Goal: Transaction & Acquisition: Obtain resource

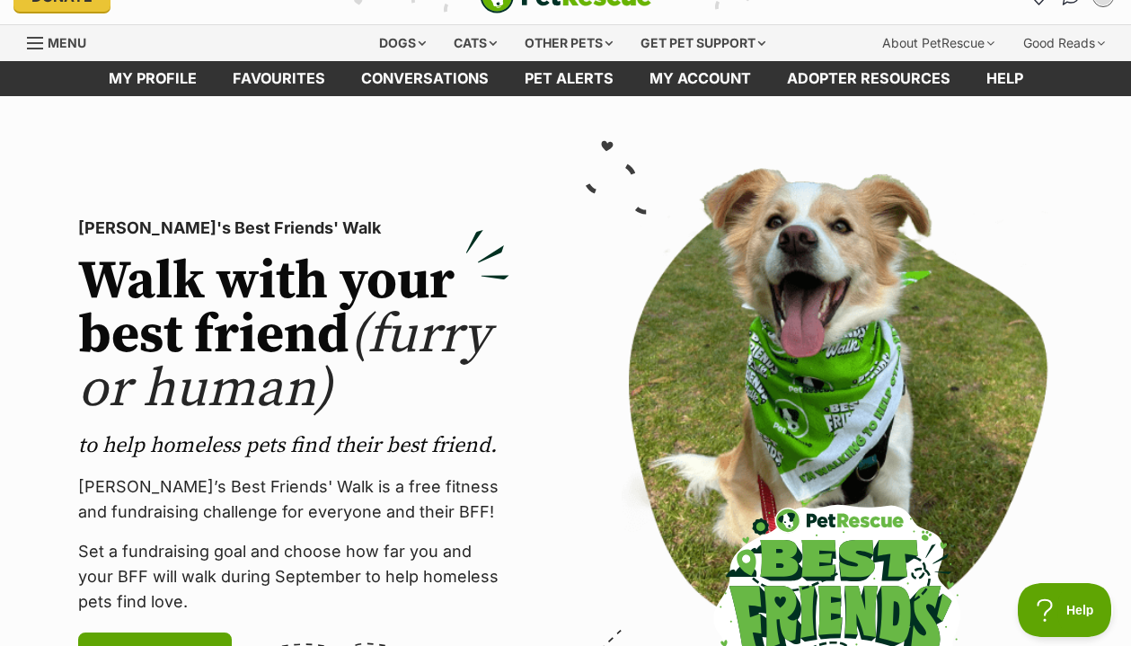
scroll to position [30, 0]
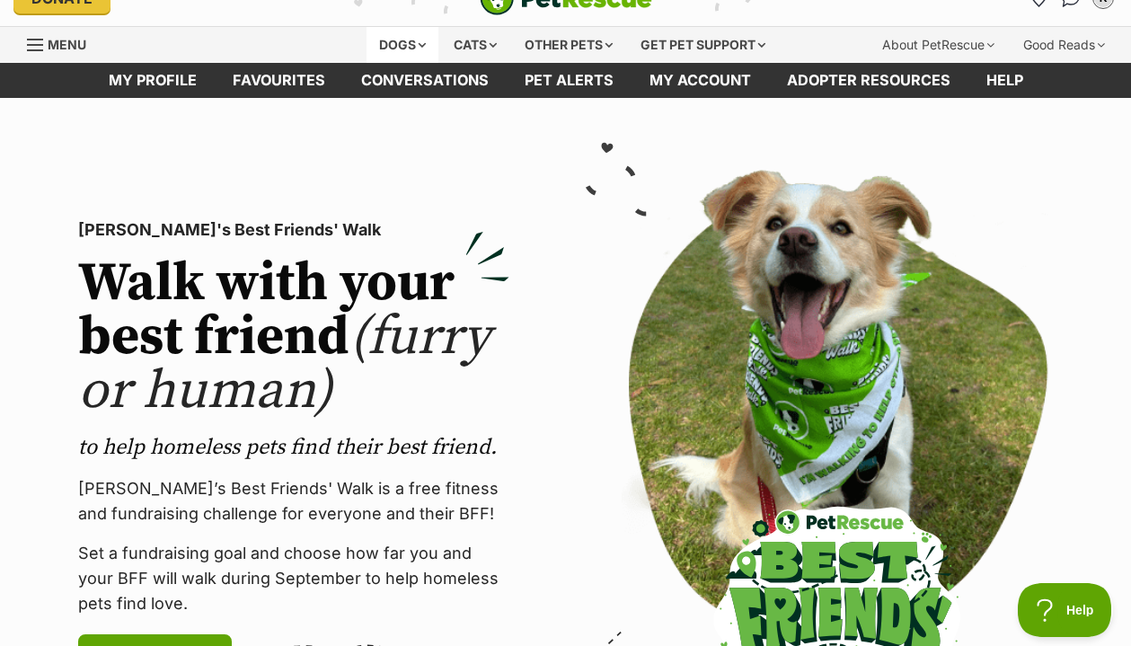
click at [385, 40] on div "Dogs" at bounding box center [402, 45] width 72 height 36
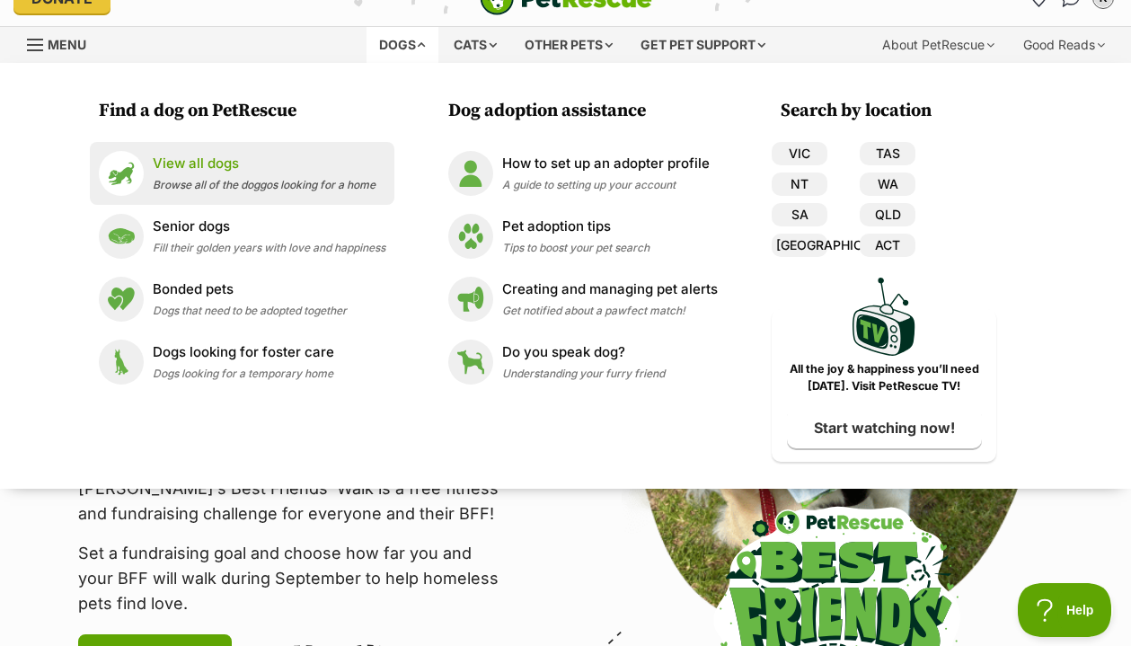
click at [204, 157] on p "View all dogs" at bounding box center [264, 164] width 223 height 21
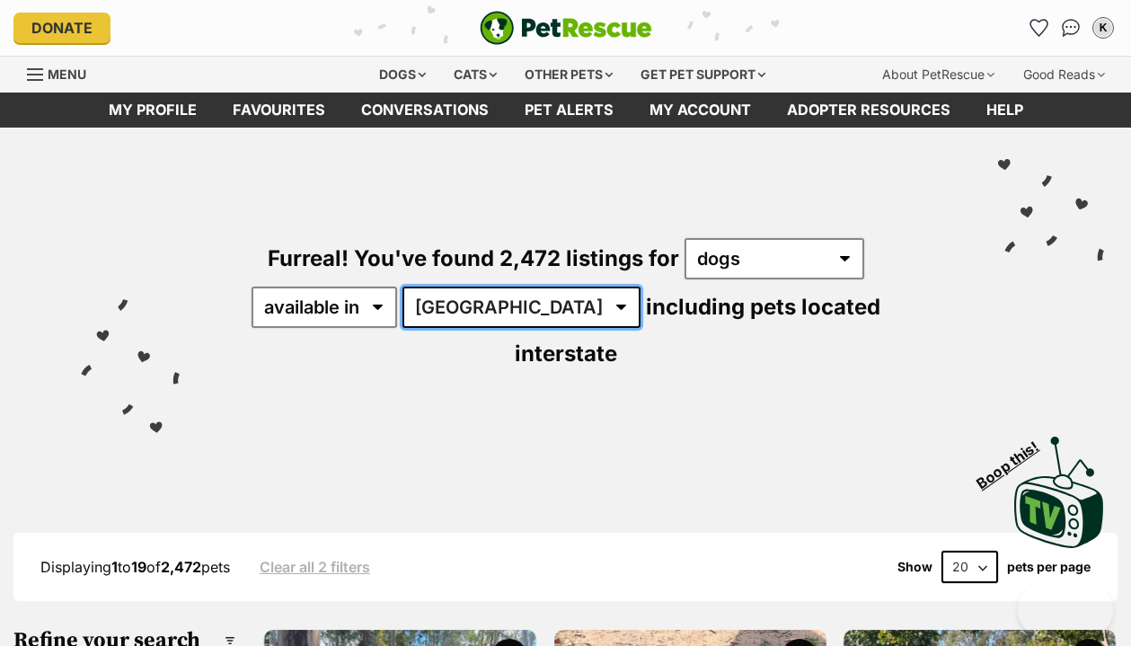
click at [508, 300] on select "[GEOGRAPHIC_DATA] [GEOGRAPHIC_DATA] [GEOGRAPHIC_DATA] [GEOGRAPHIC_DATA] [GEOGRA…" at bounding box center [521, 306] width 238 height 41
select select "VIC"
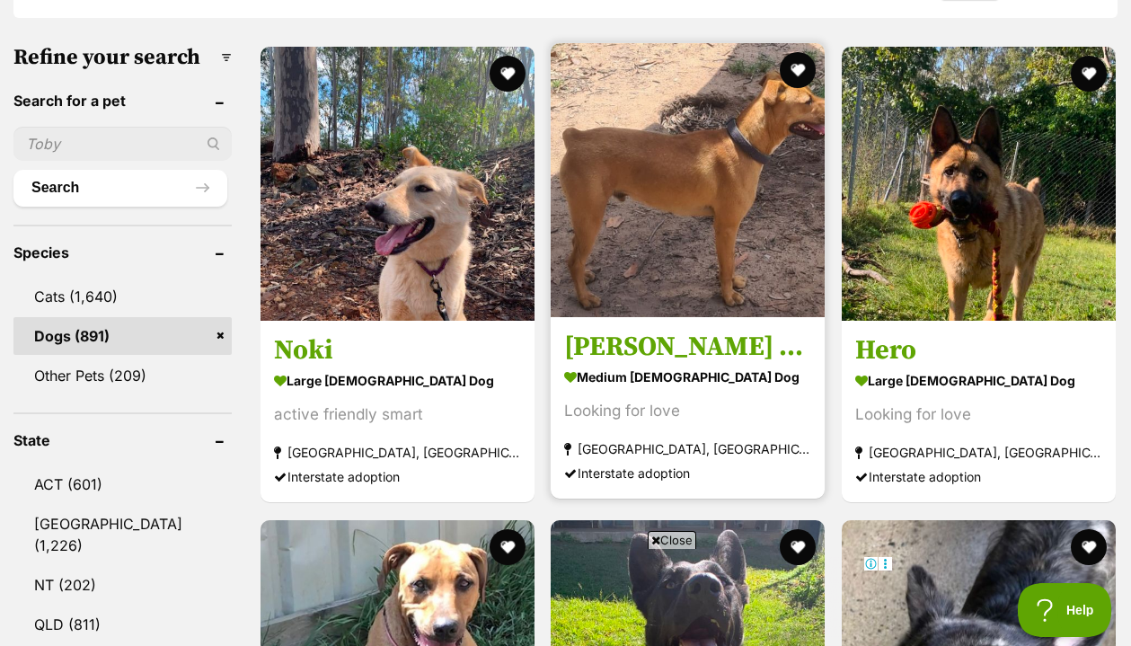
scroll to position [542, 0]
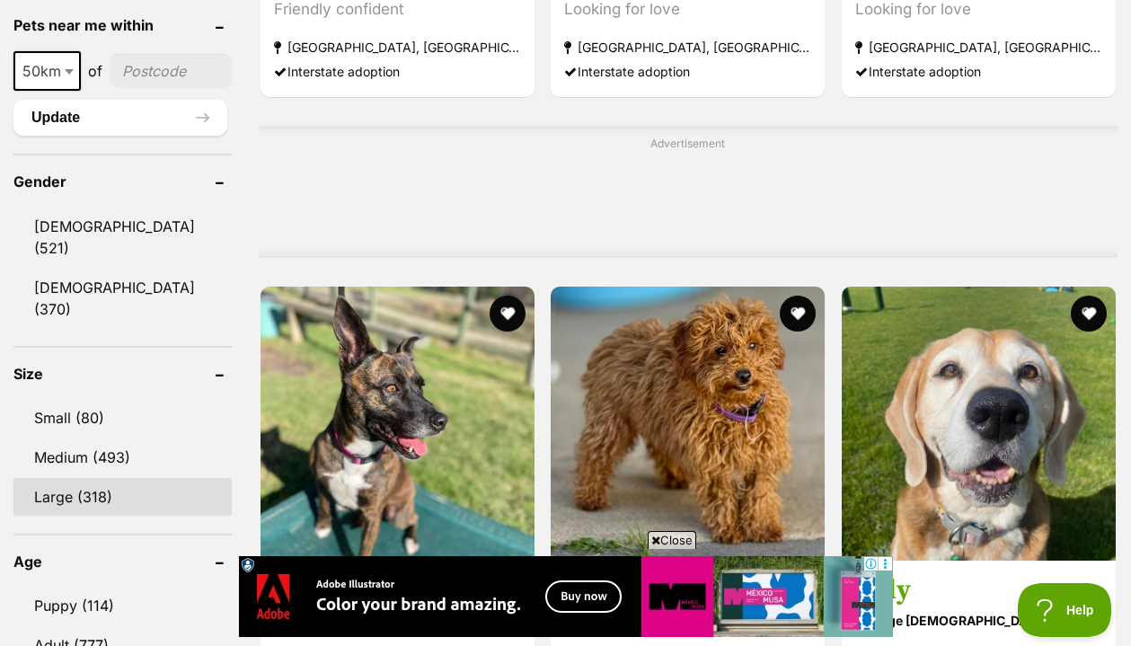
scroll to position [0, 0]
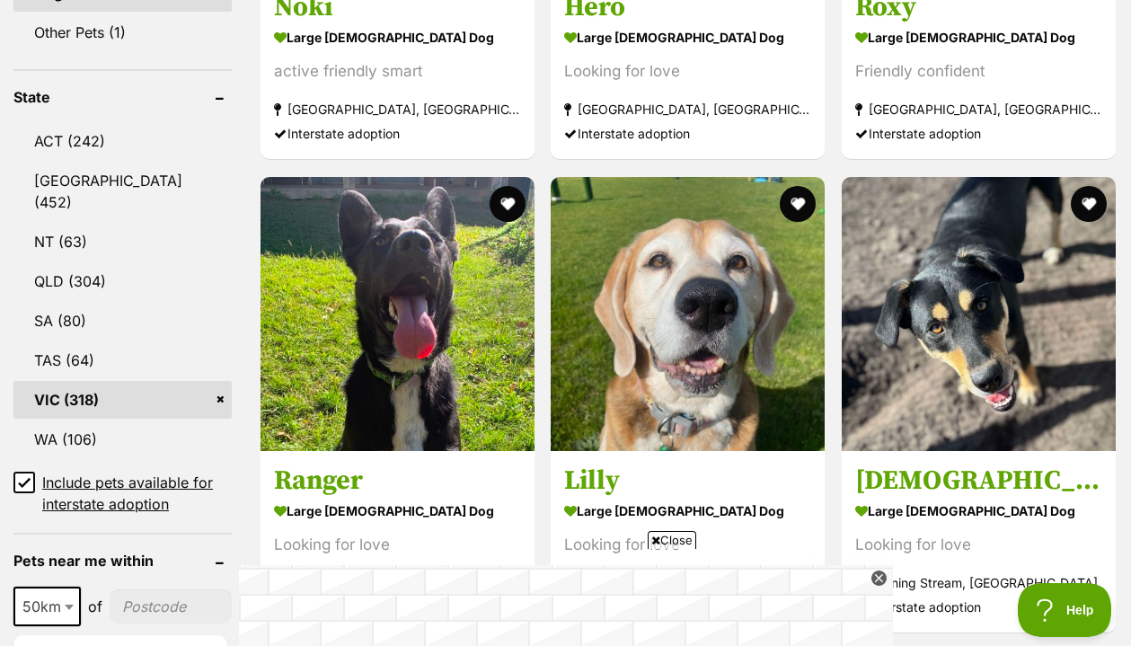
click at [26, 471] on input "Include pets available for interstate adoption" at bounding box center [24, 482] width 22 height 22
click at [25, 476] on icon at bounding box center [24, 482] width 13 height 13
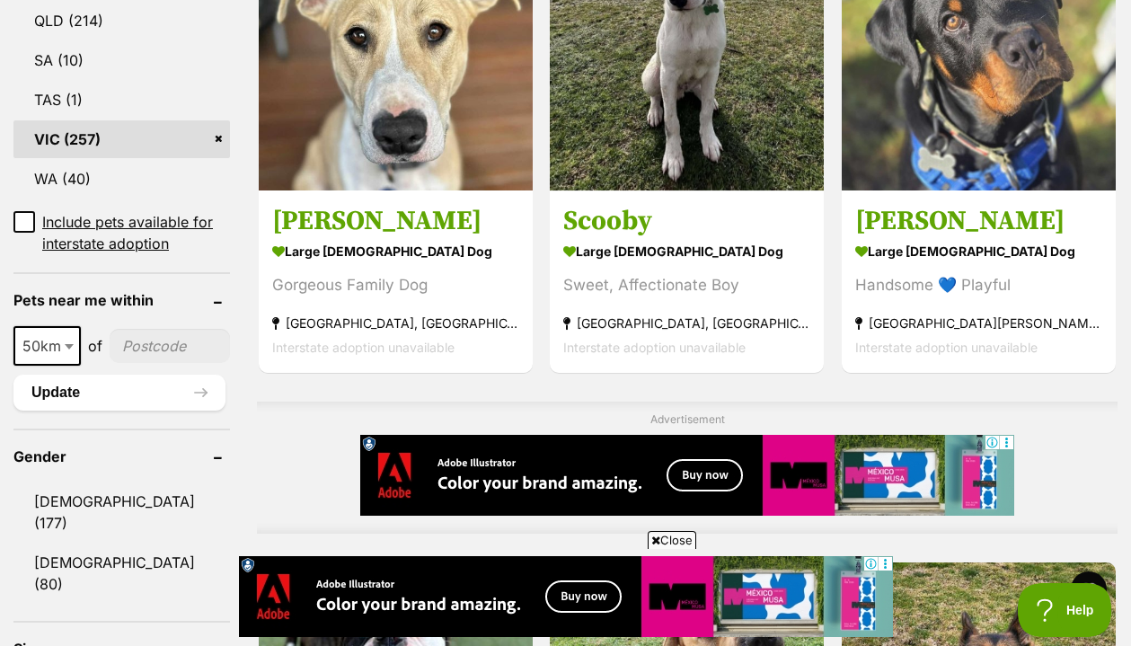
scroll to position [1145, 0]
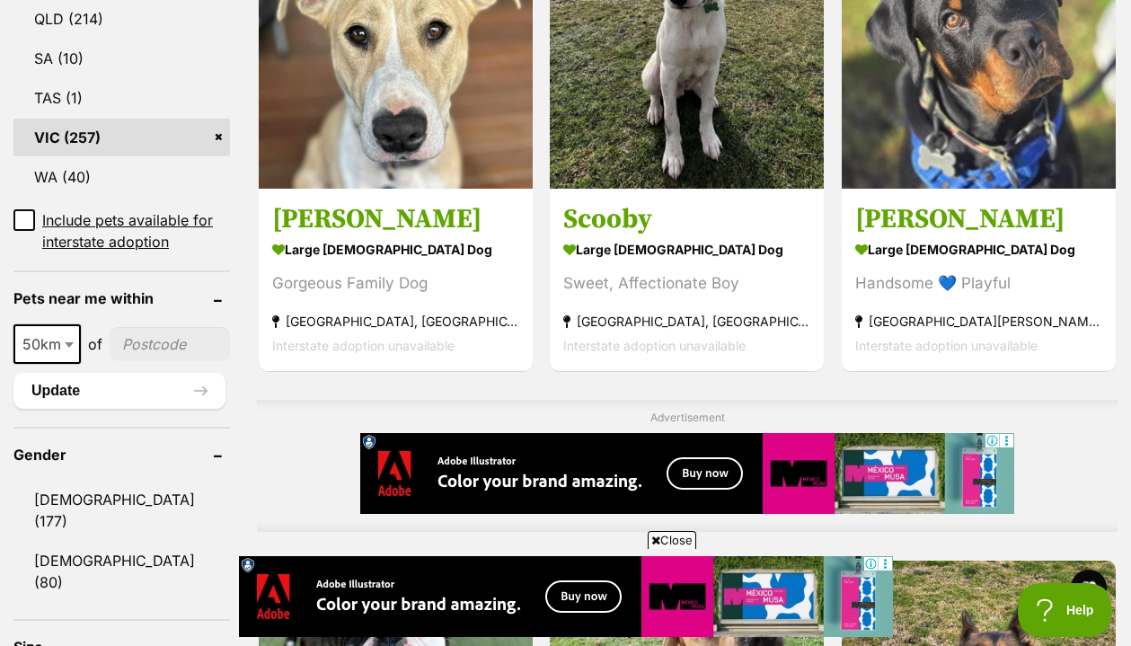
click at [151, 361] on input"] "postcode" at bounding box center [170, 344] width 120 height 34
type input"] "3067"
click at [77, 409] on button "Update" at bounding box center [119, 391] width 212 height 36
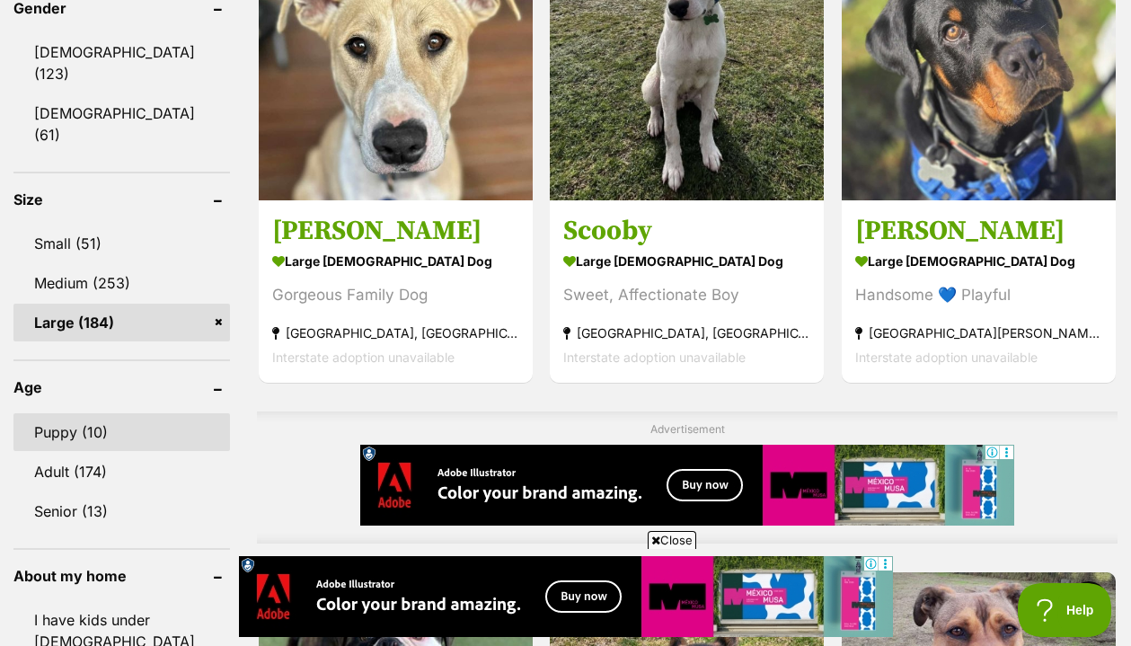
scroll to position [1199, 0]
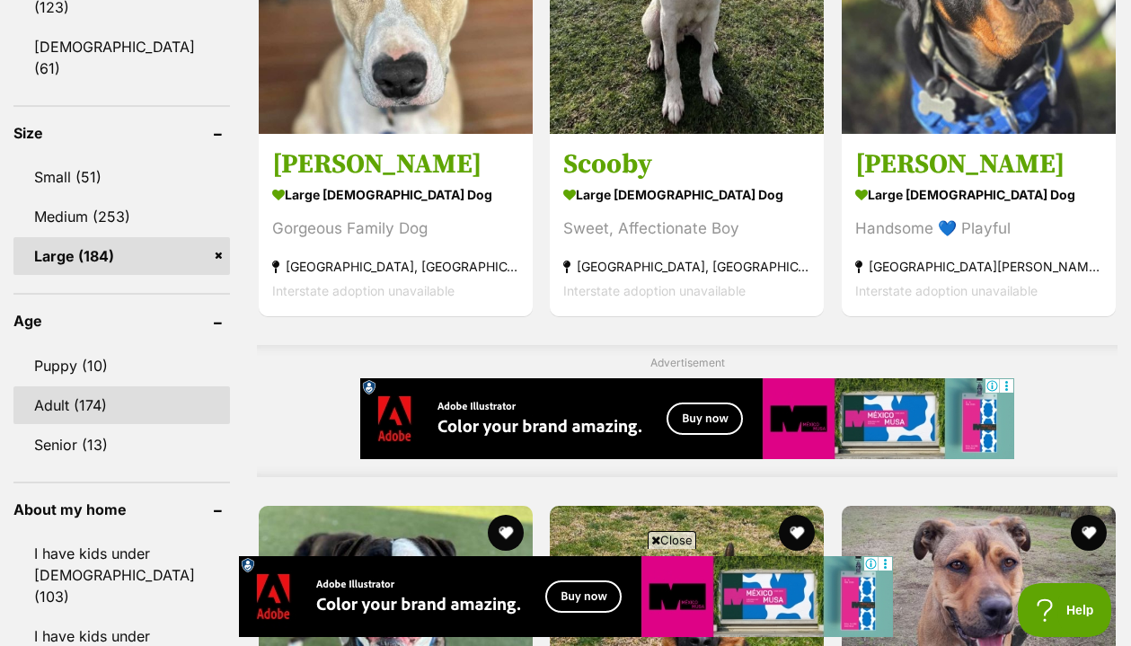
click at [69, 389] on link "Adult (174)" at bounding box center [121, 405] width 216 height 38
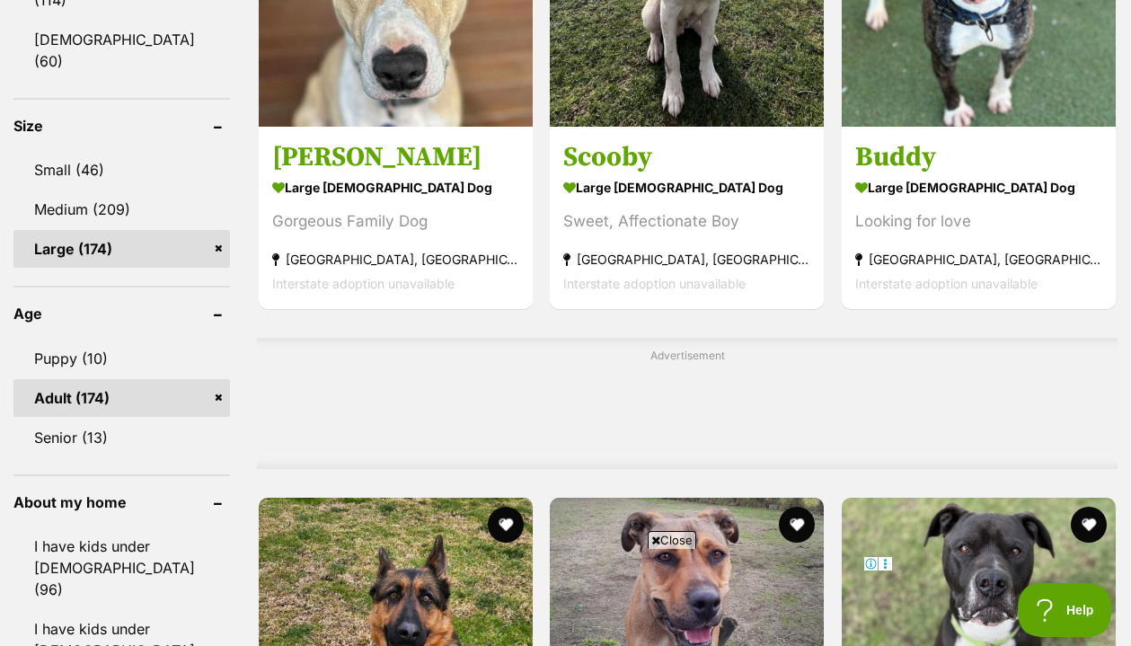
scroll to position [1488, 0]
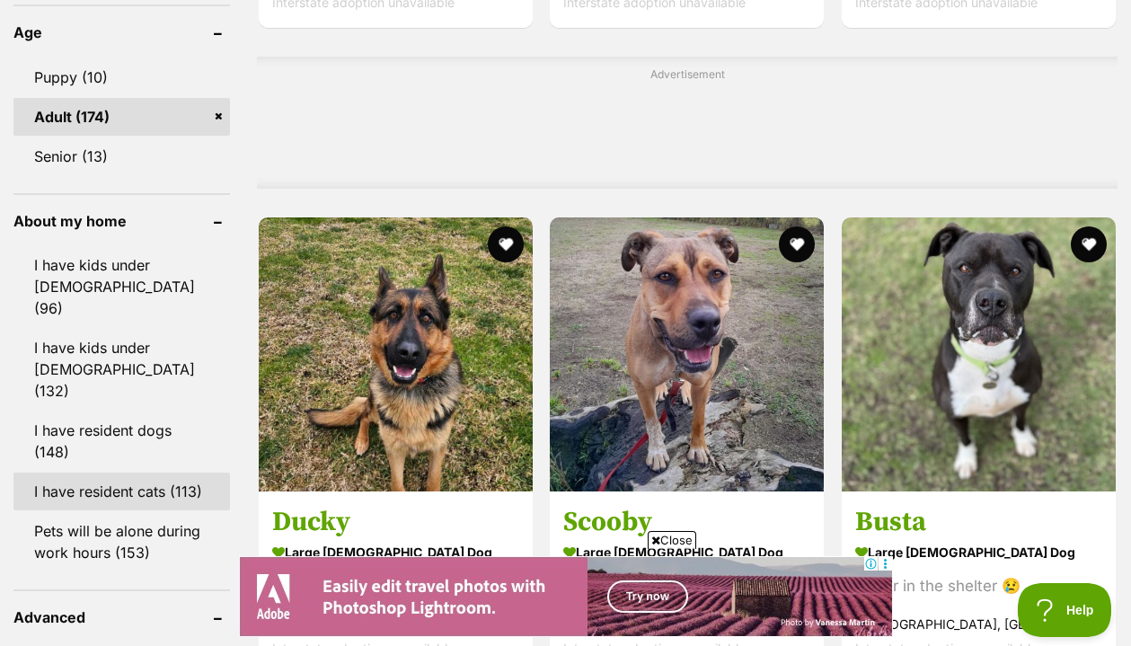
click at [82, 472] on link "I have resident cats (113)" at bounding box center [121, 491] width 216 height 38
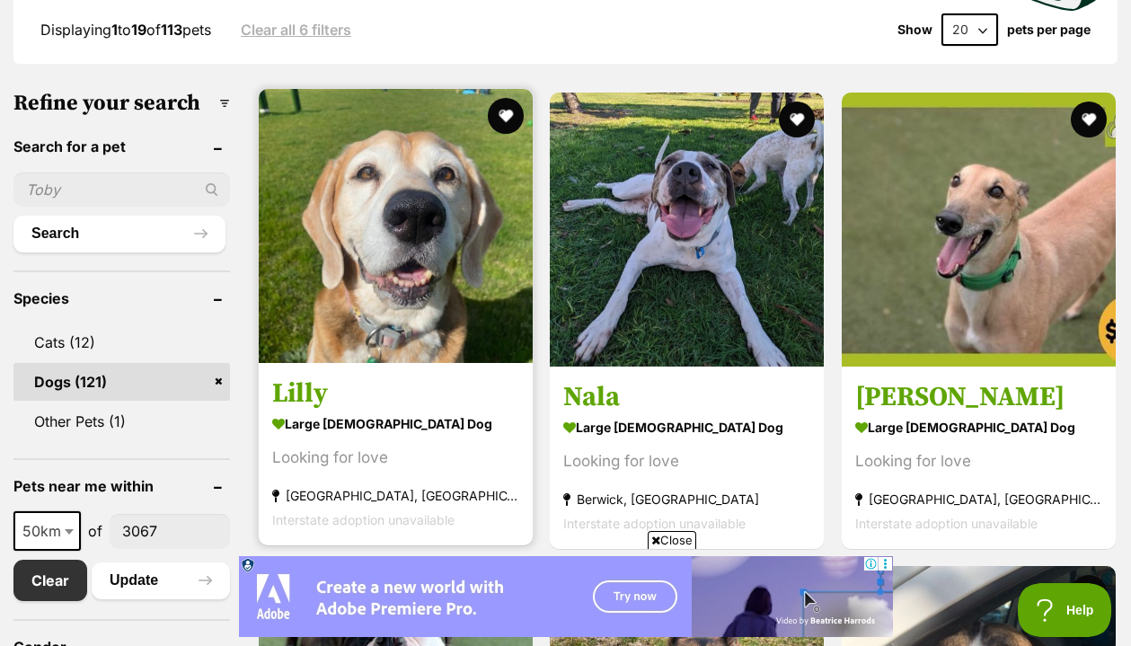
scroll to position [489, 0]
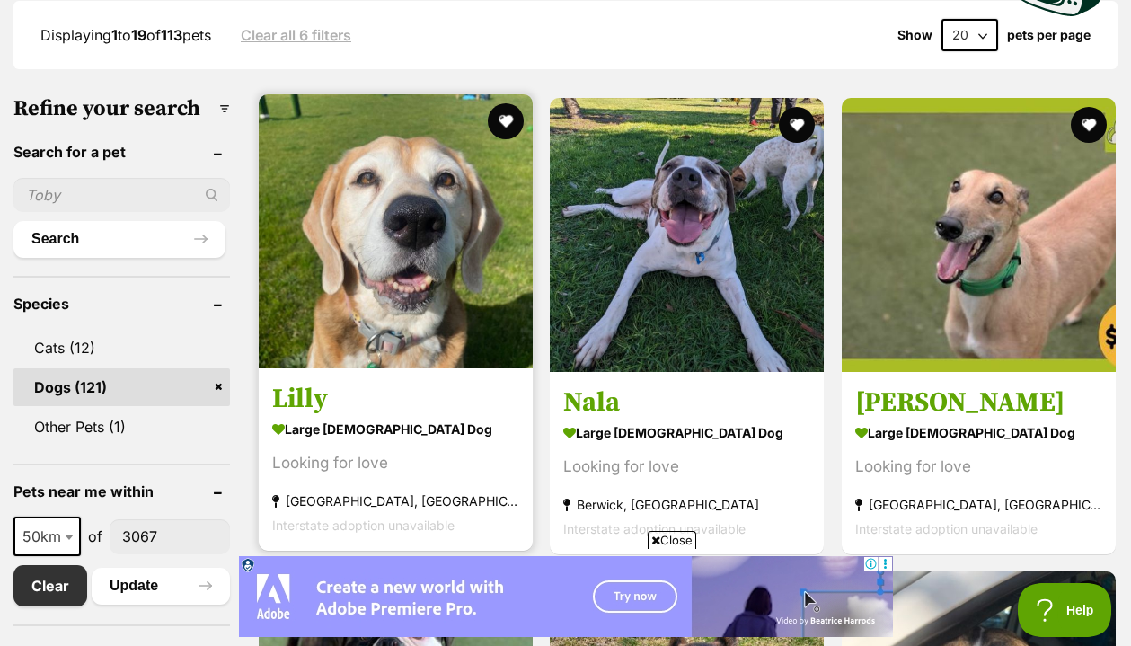
click at [272, 411] on h3 "Lilly" at bounding box center [395, 399] width 247 height 34
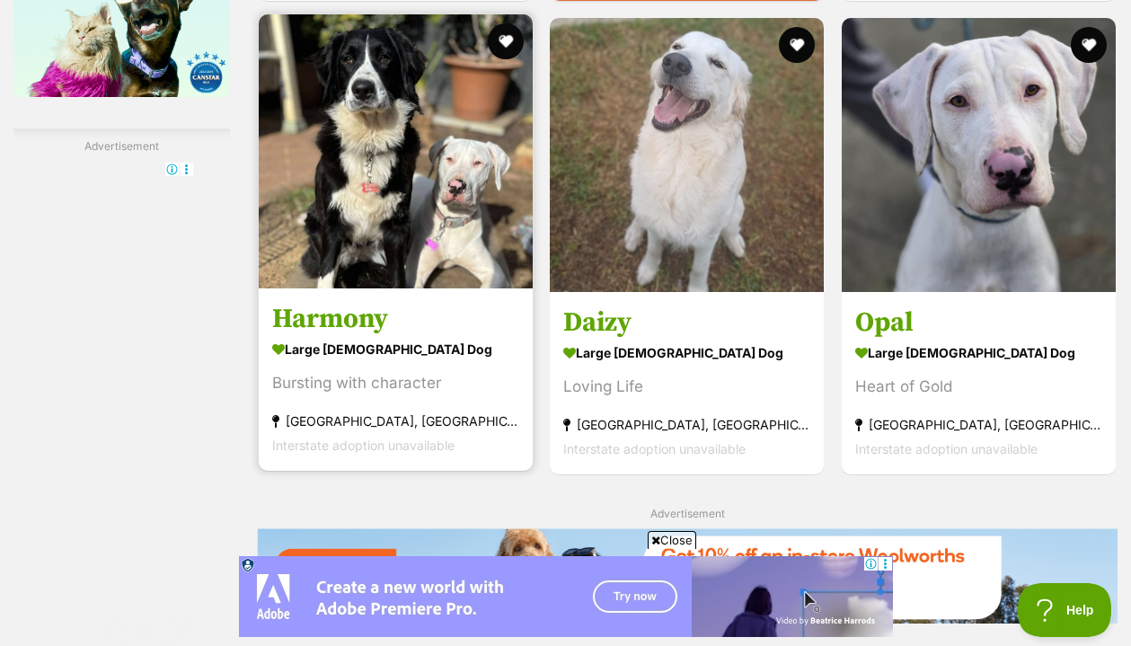
scroll to position [2632, 0]
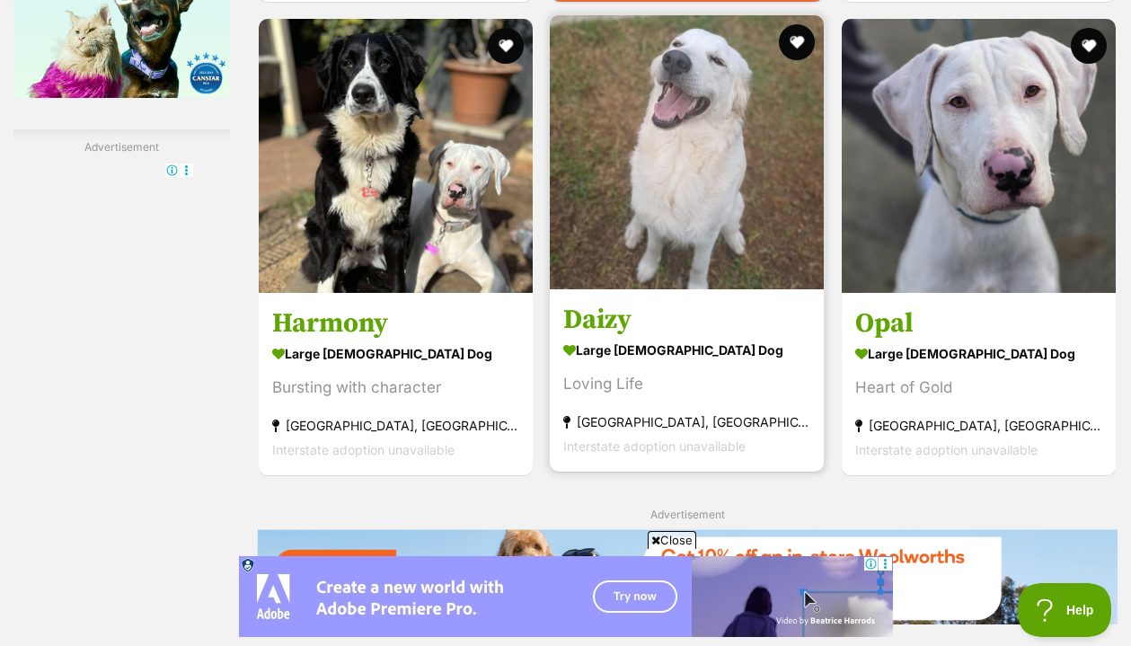
click at [573, 337] on h3 "Daizy" at bounding box center [686, 320] width 247 height 34
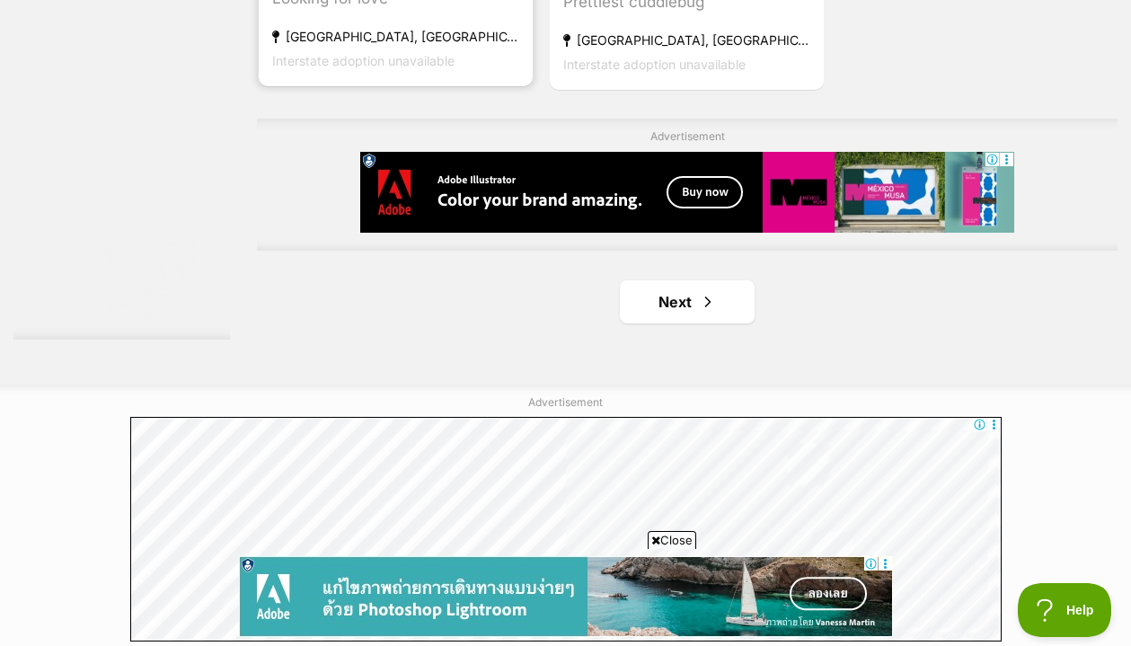
scroll to position [4137, 0]
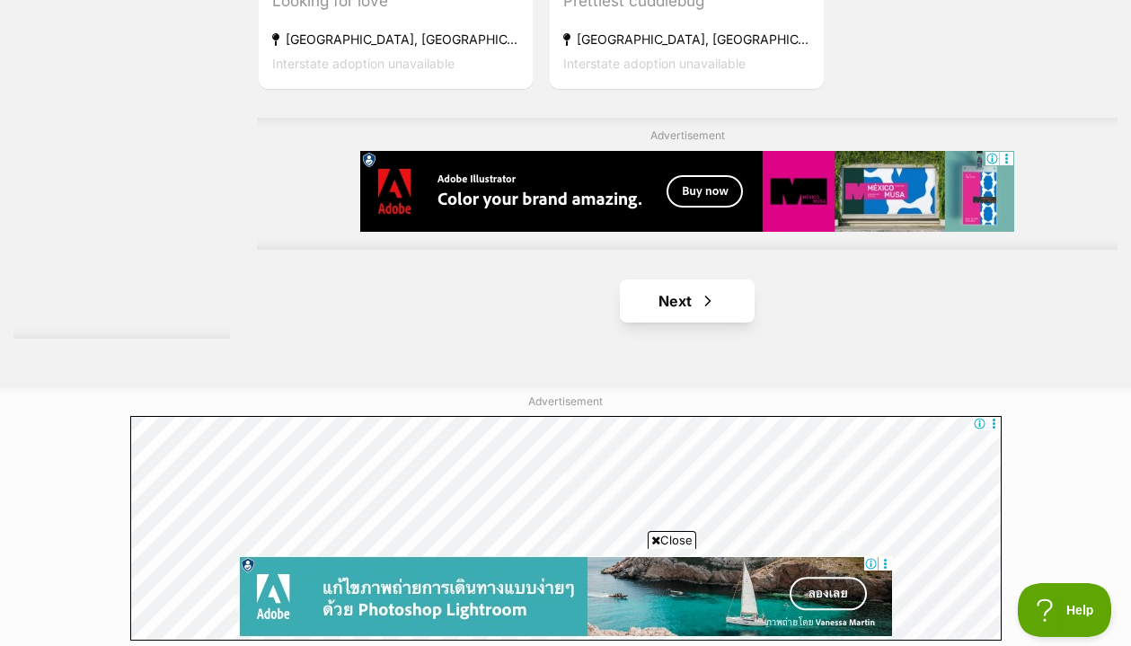
click at [694, 279] on link "Next" at bounding box center [687, 300] width 135 height 43
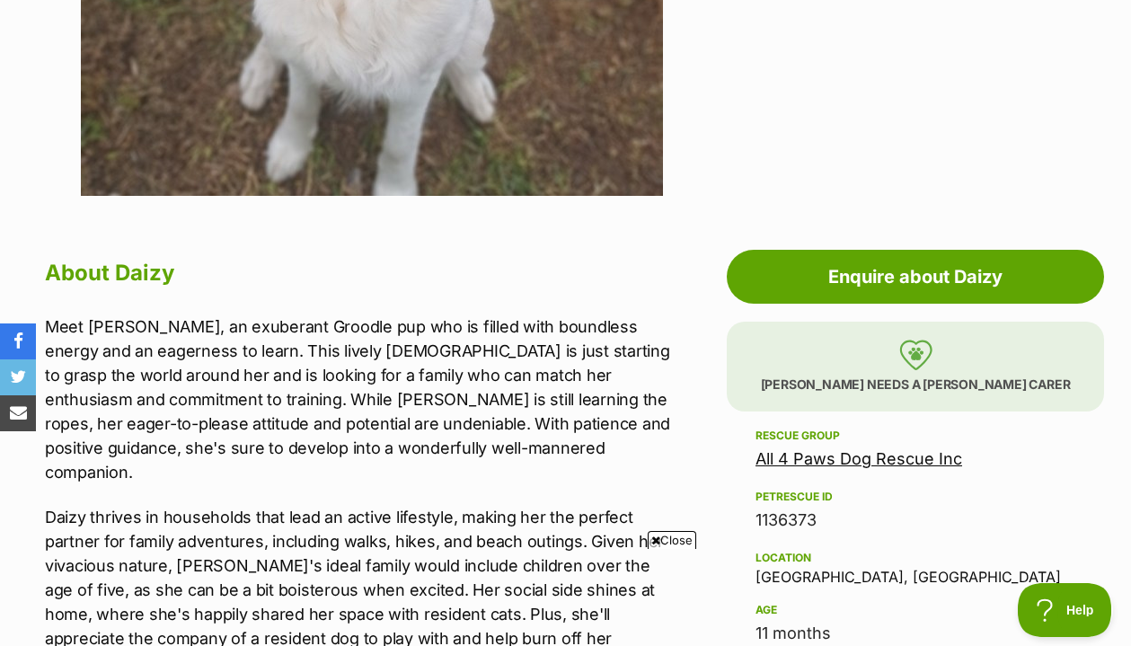
scroll to position [726, 0]
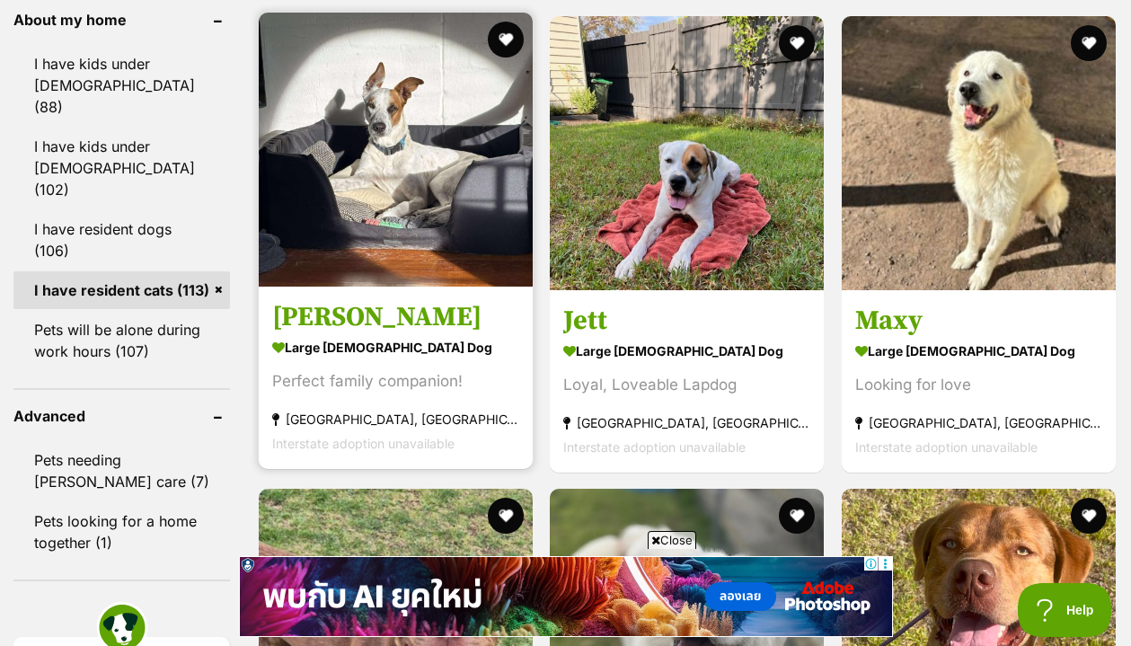
scroll to position [1694, 0]
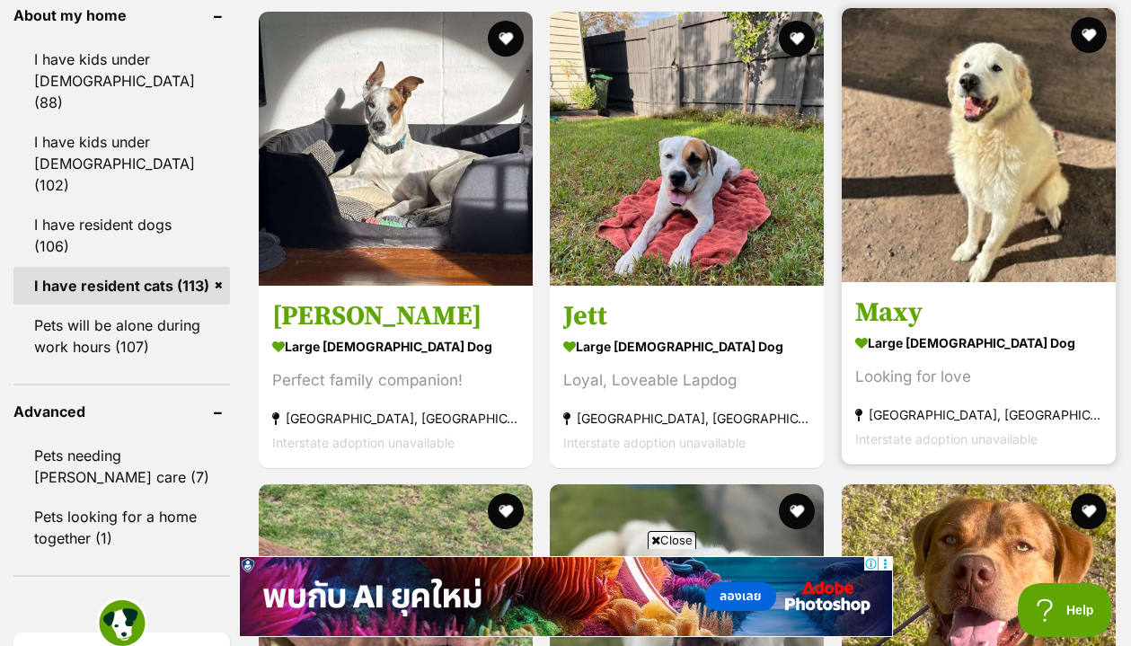
click at [877, 329] on h3 "Maxy" at bounding box center [978, 312] width 247 height 34
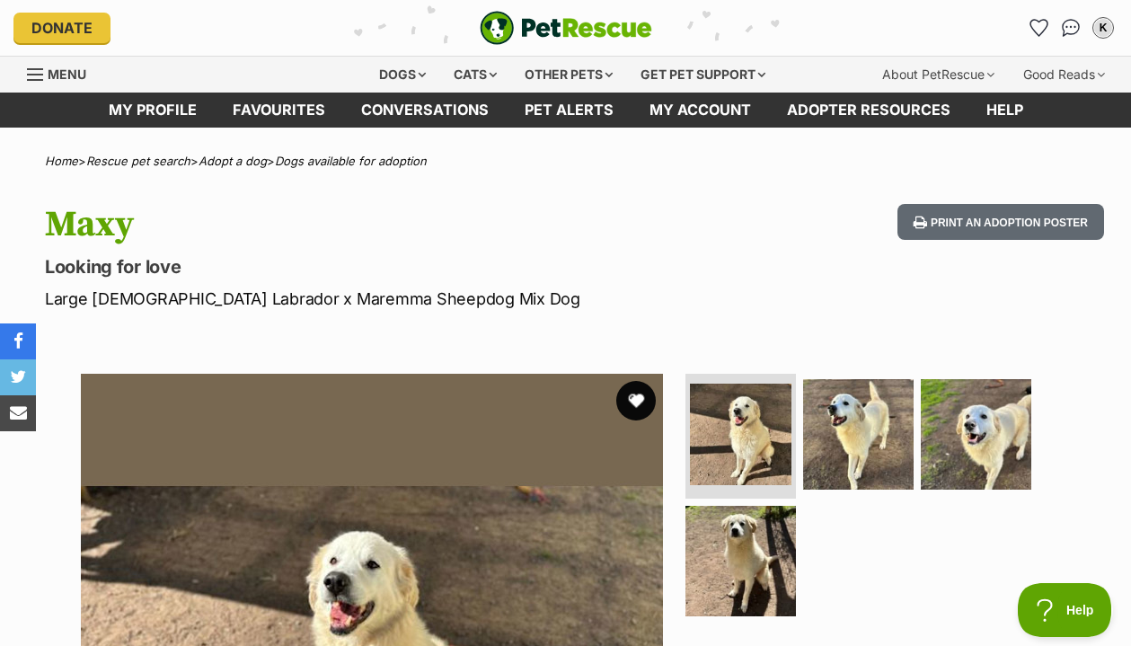
click at [644, 397] on button "favourite" at bounding box center [636, 401] width 40 height 40
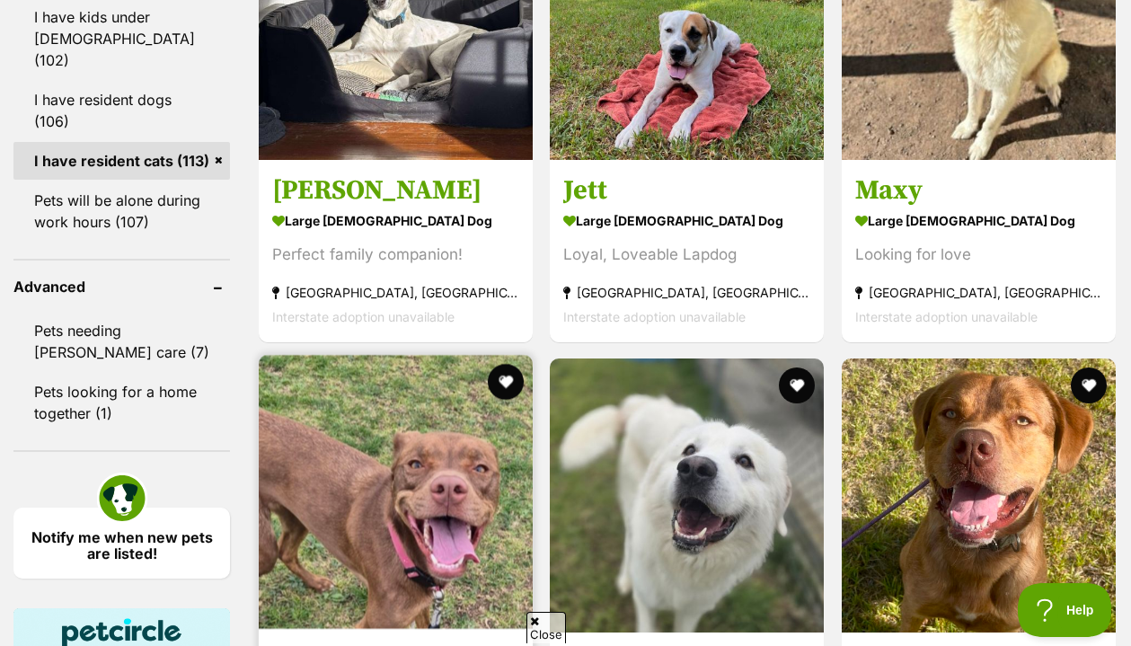
scroll to position [1834, 0]
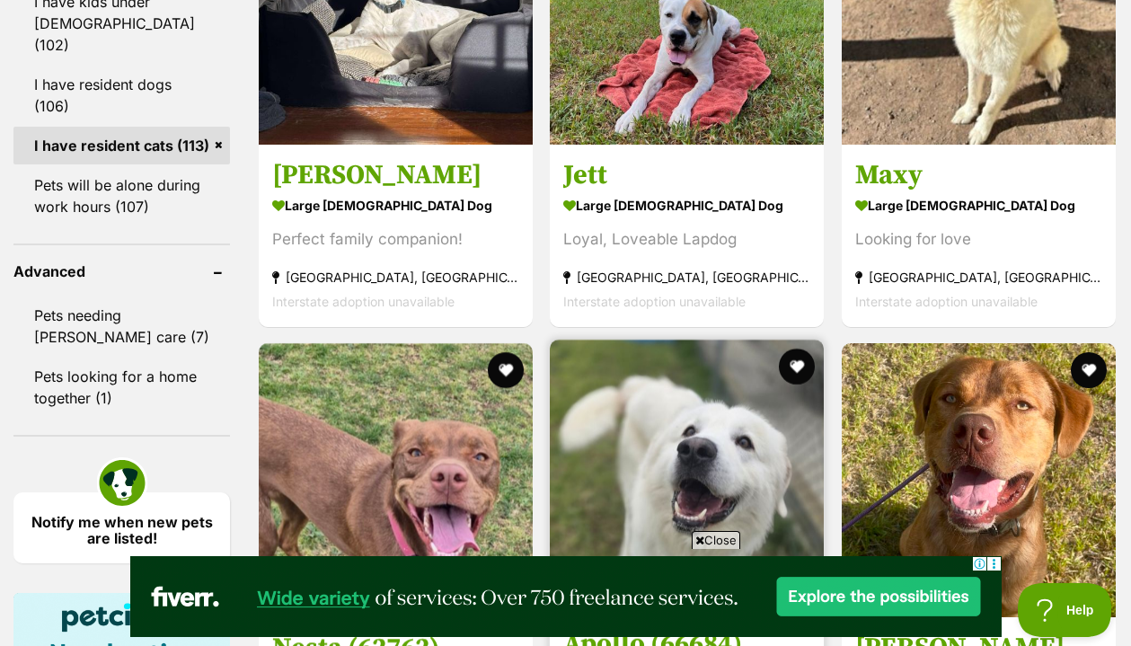
click at [583, 627] on h3 "Apollo (66684)" at bounding box center [686, 644] width 247 height 34
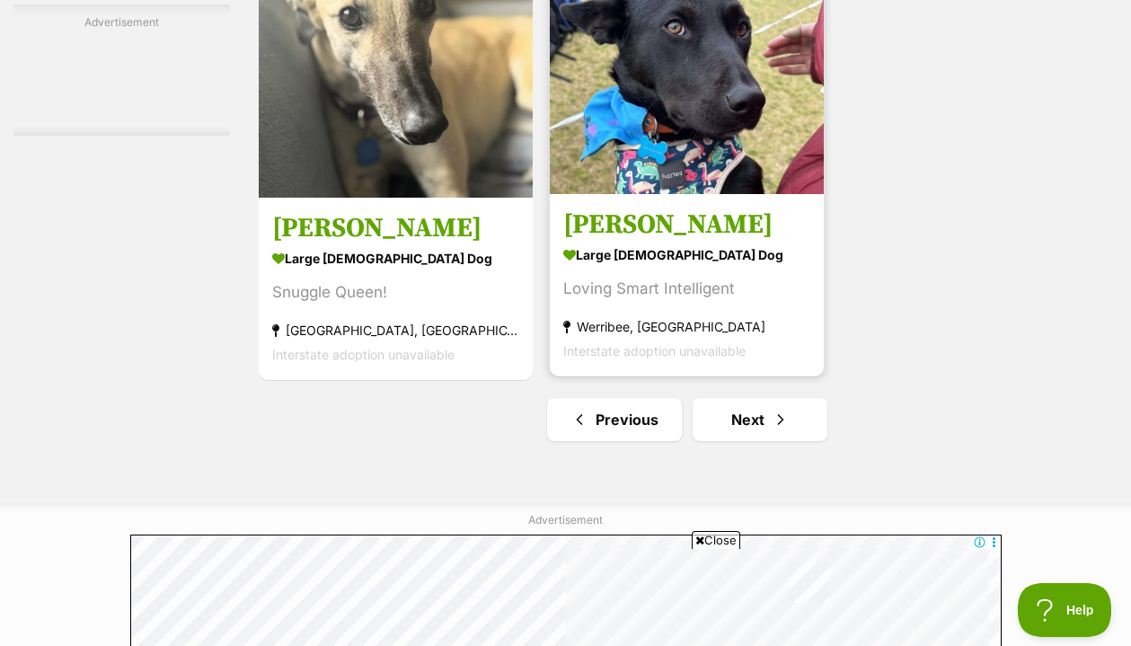
scroll to position [0, 0]
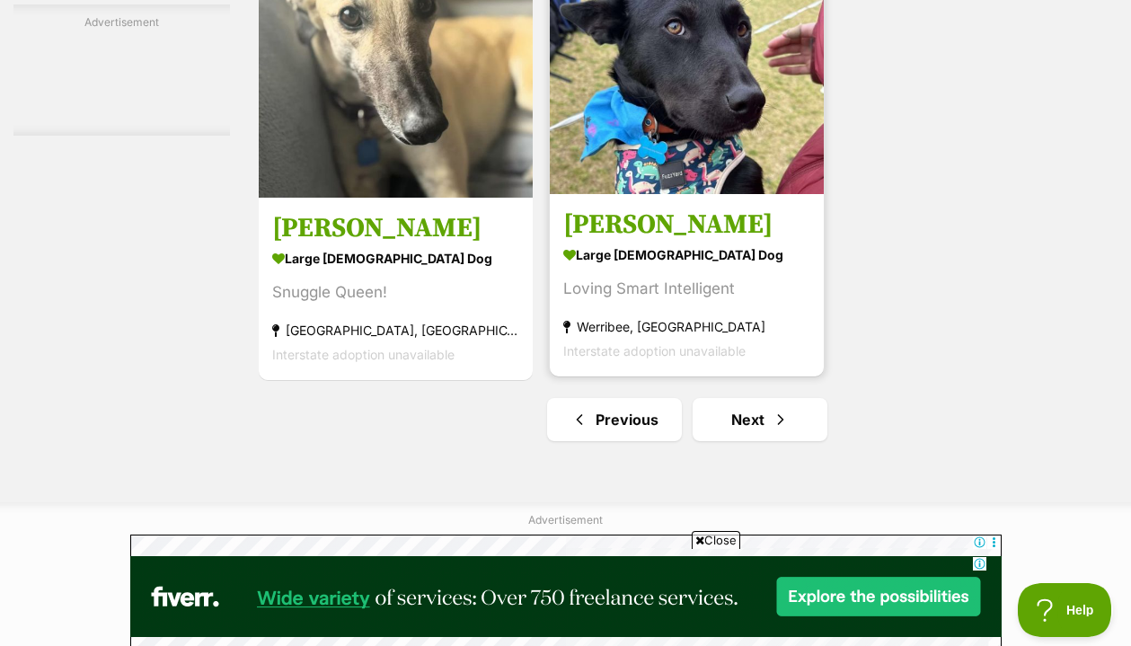
click at [586, 242] on h3 "[PERSON_NAME]" at bounding box center [686, 224] width 247 height 34
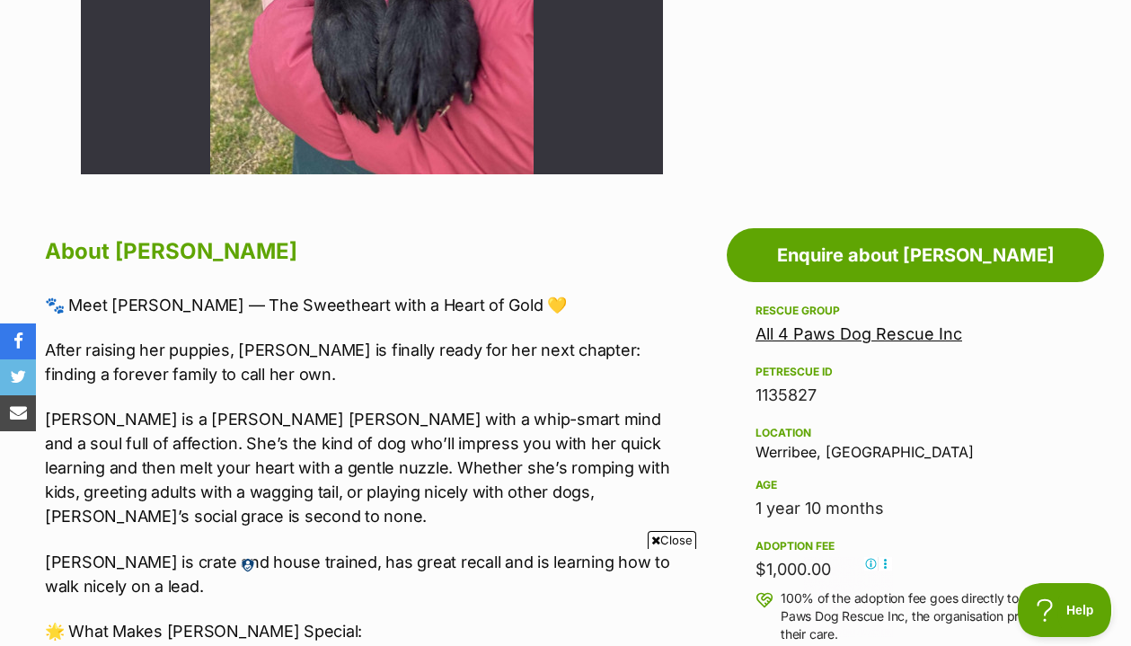
scroll to position [796, 0]
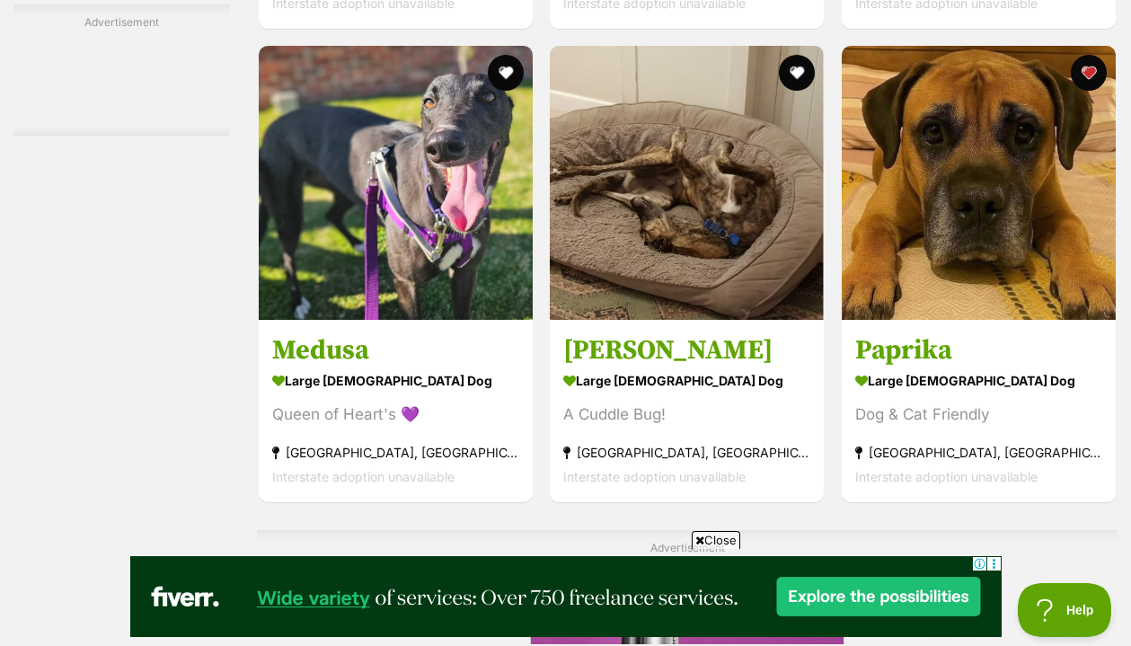
scroll to position [3269, 0]
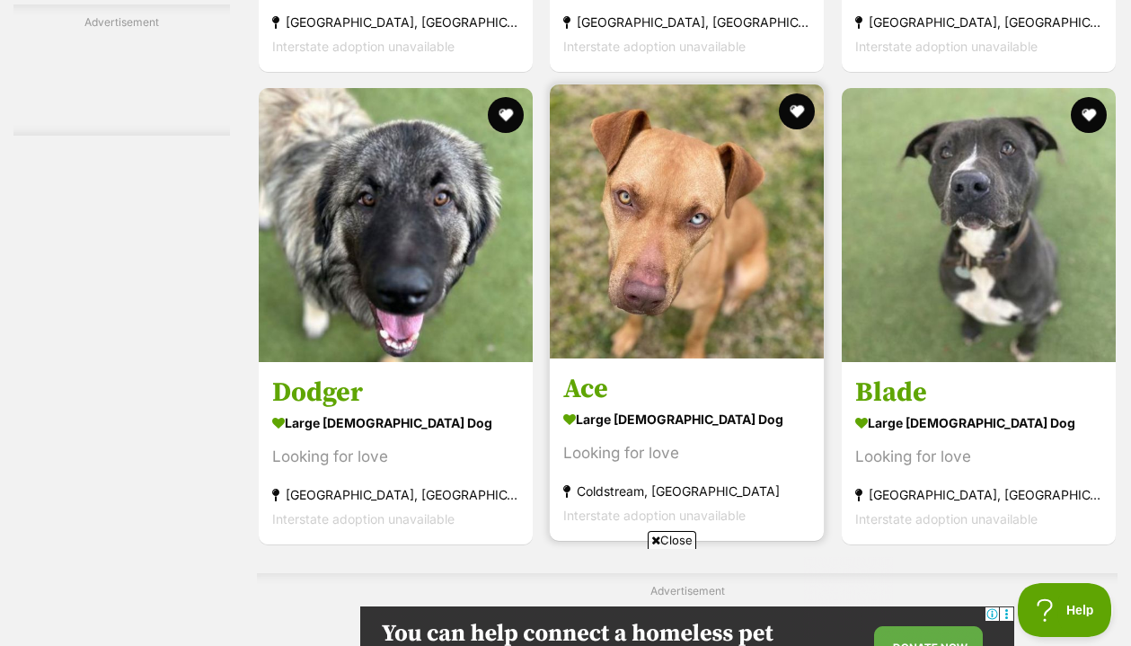
scroll to position [3381, 0]
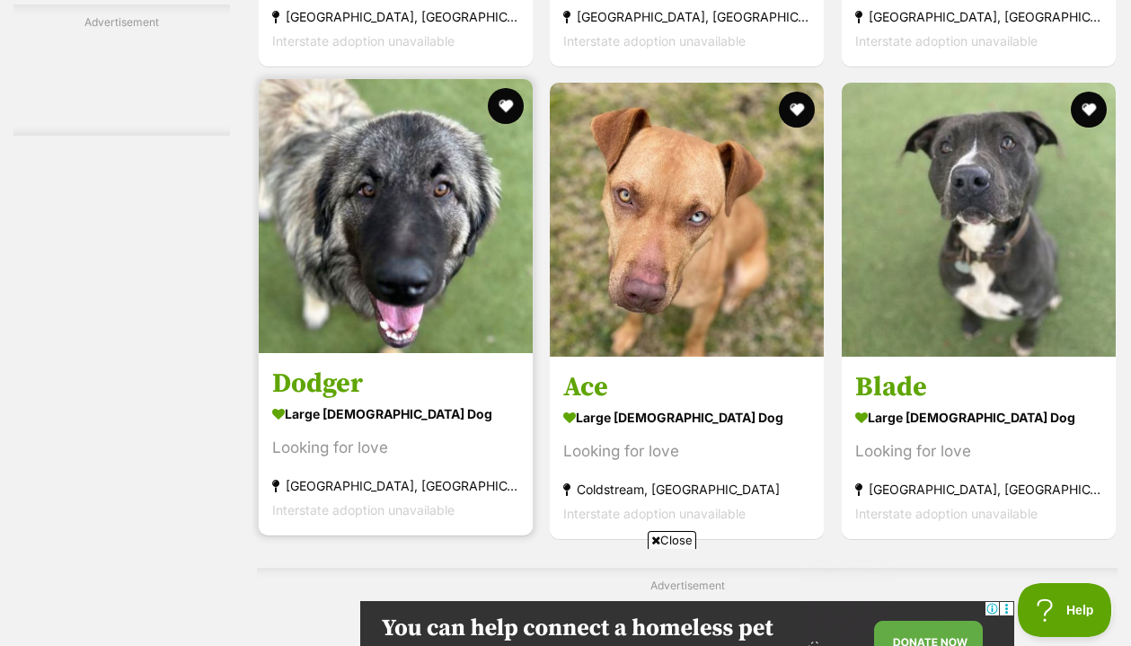
click at [292, 401] on h3 "Dodger" at bounding box center [395, 383] width 247 height 34
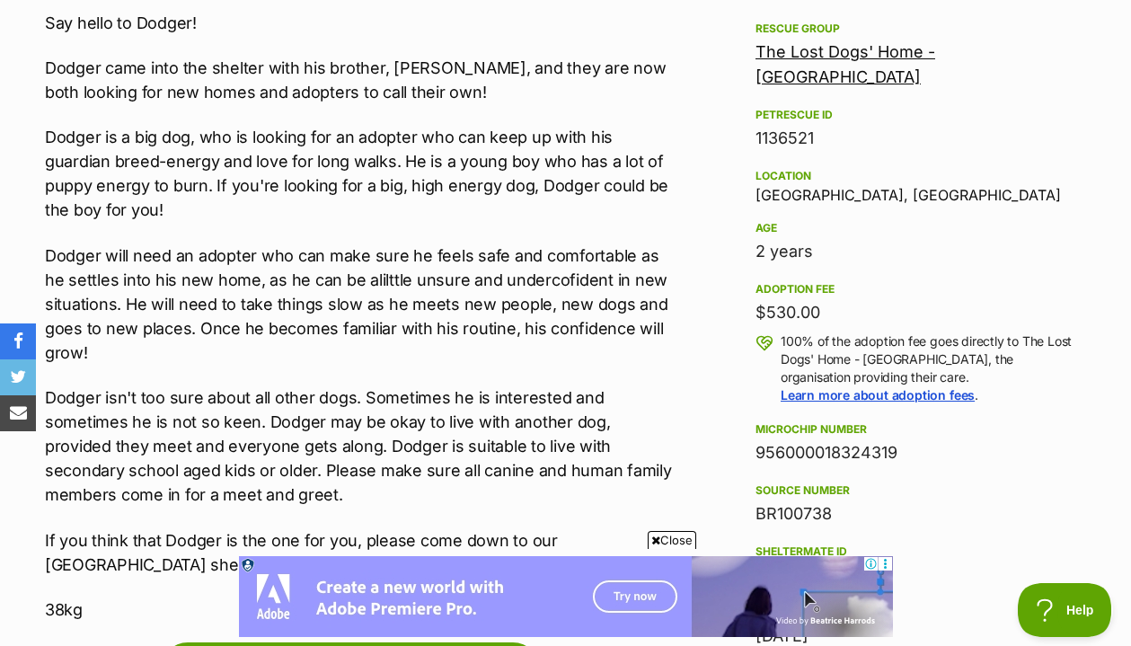
scroll to position [1045, 0]
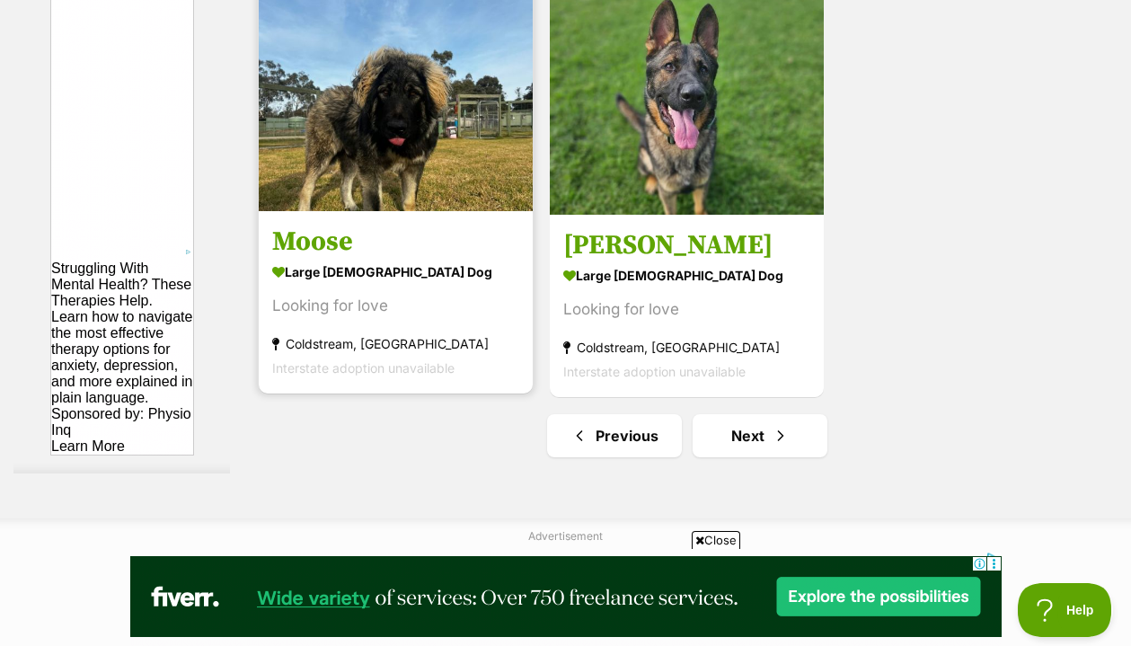
scroll to position [4194, 0]
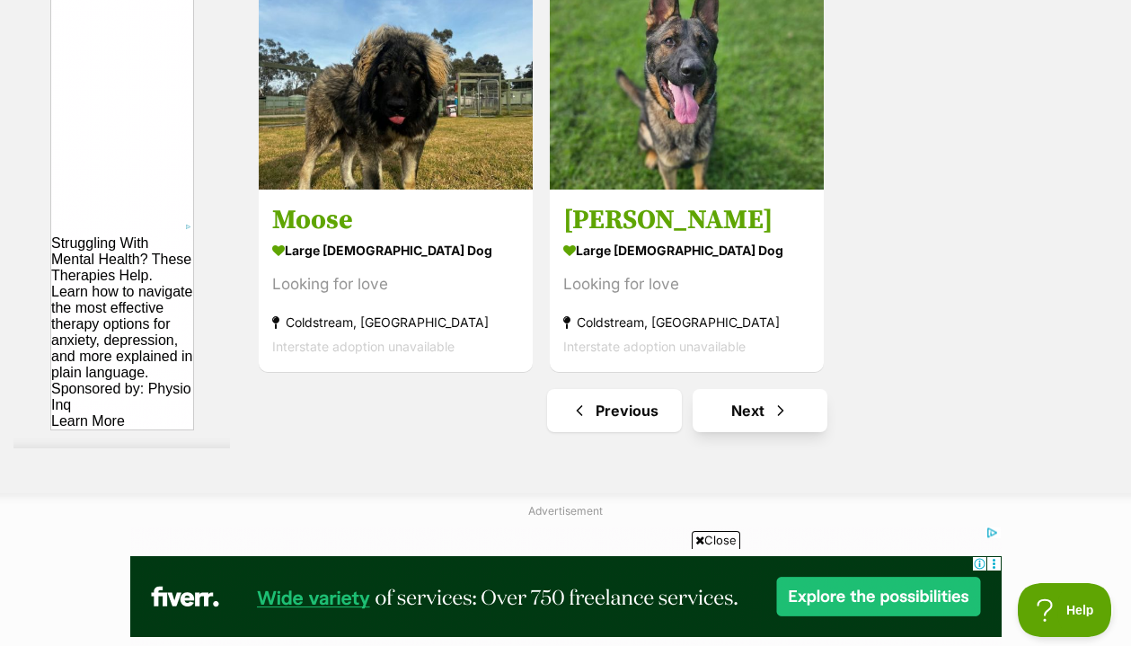
click at [738, 432] on link "Next" at bounding box center [759, 410] width 135 height 43
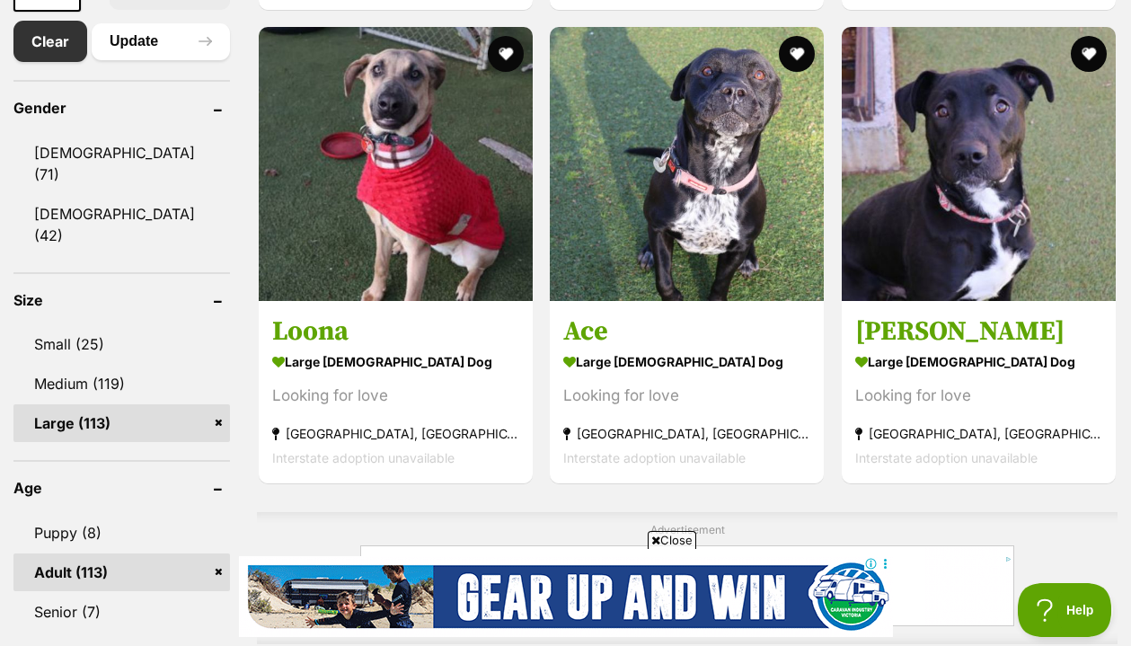
scroll to position [1036, 0]
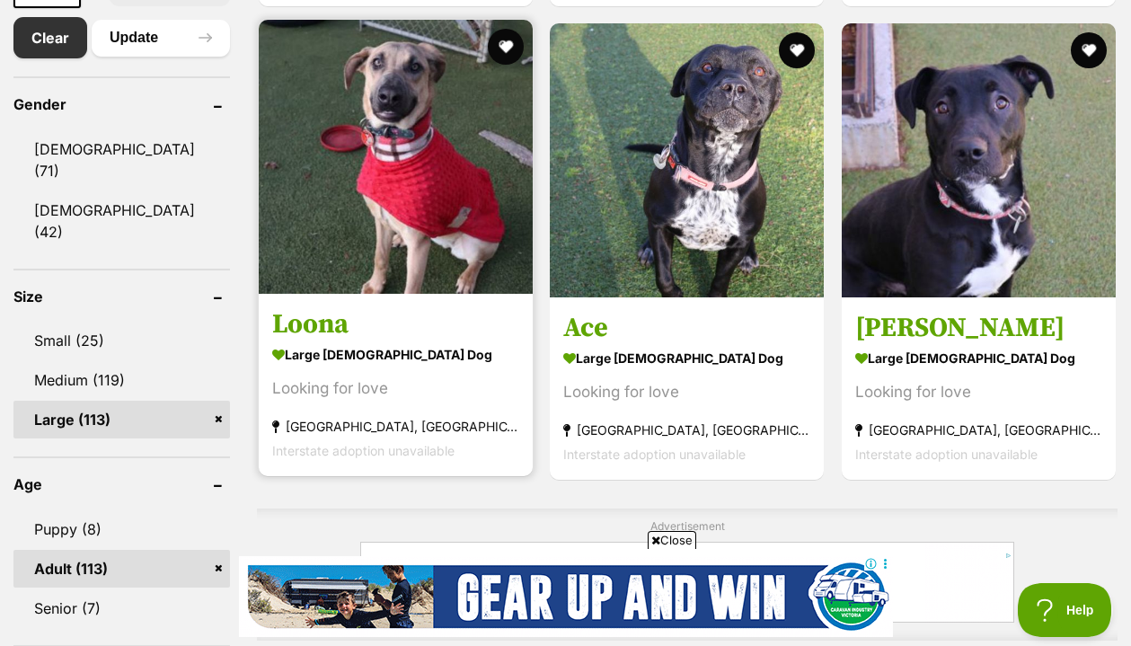
click at [297, 339] on h3 "Loona" at bounding box center [395, 324] width 247 height 34
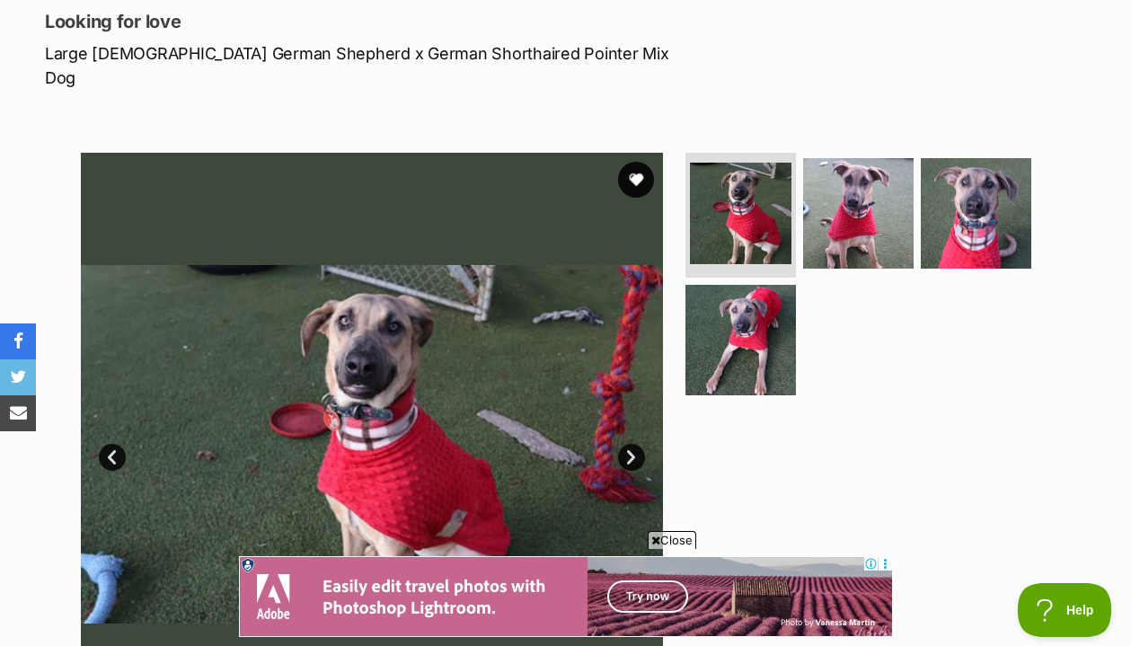
scroll to position [244, 0]
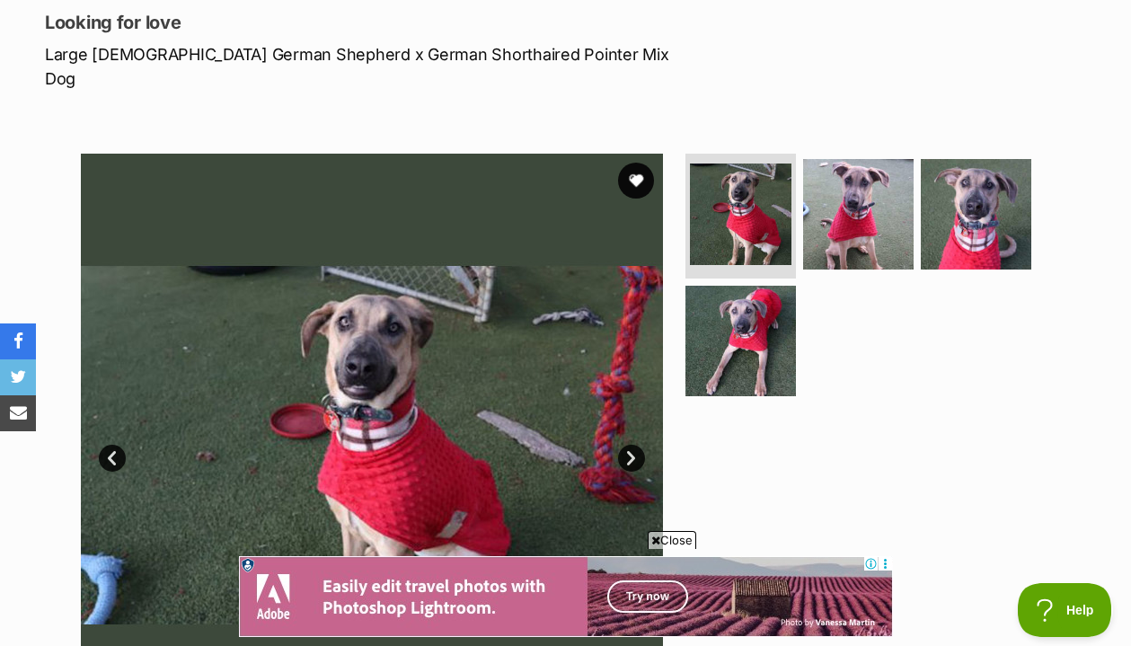
click at [403, 384] on img at bounding box center [372, 445] width 582 height 582
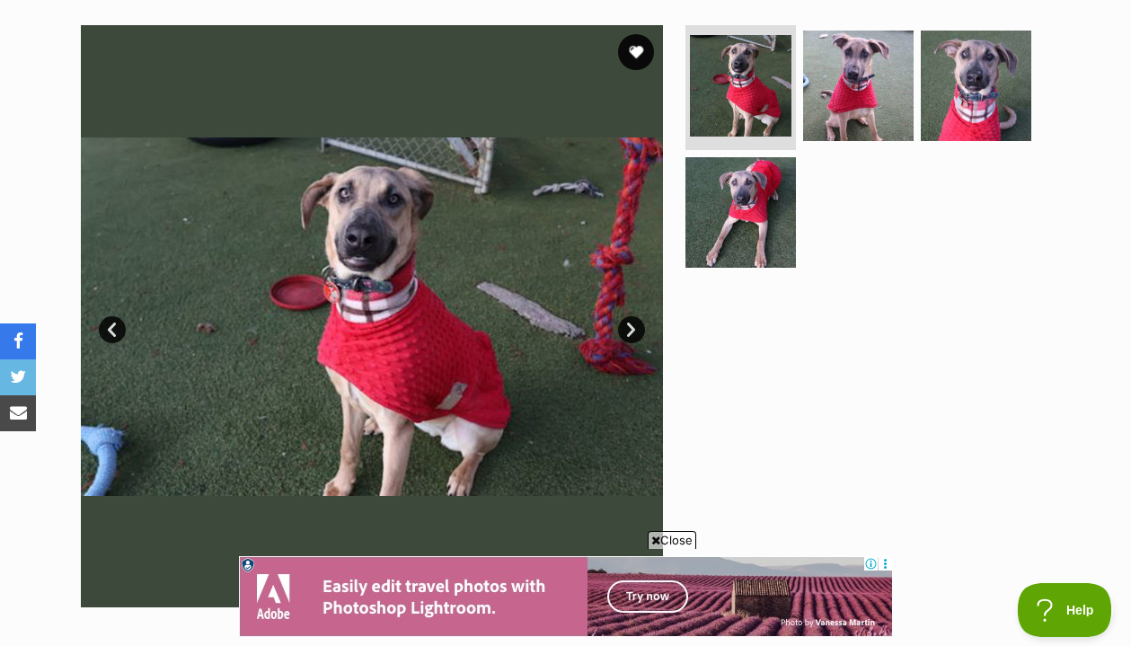
scroll to position [375, 0]
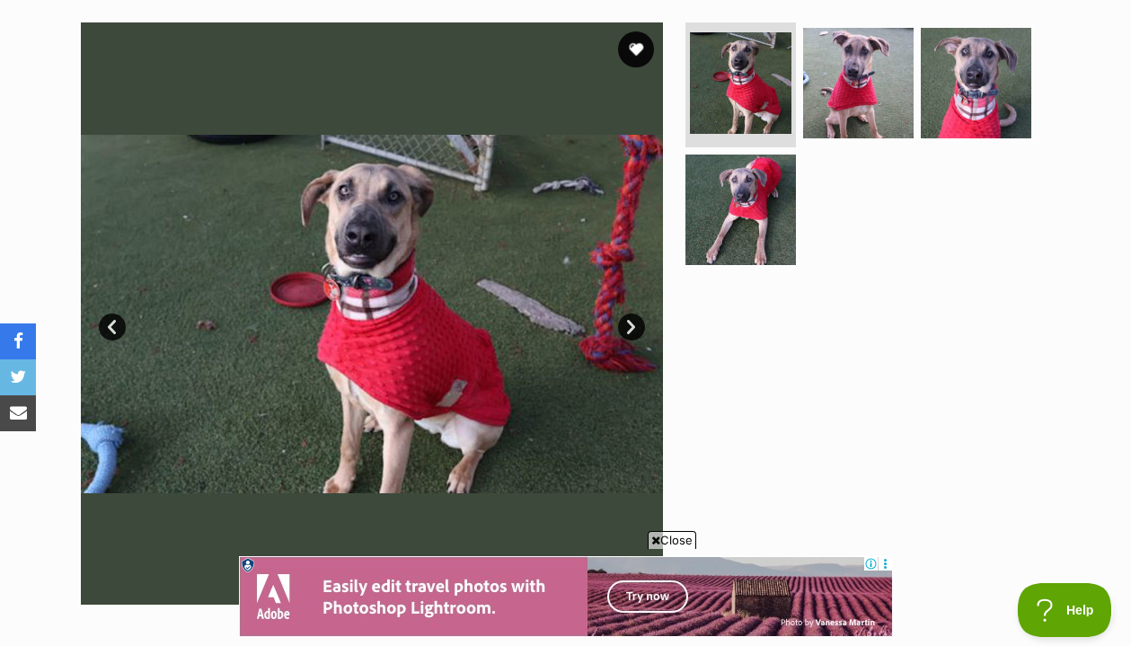
click at [634, 313] on link "Next" at bounding box center [631, 326] width 27 height 27
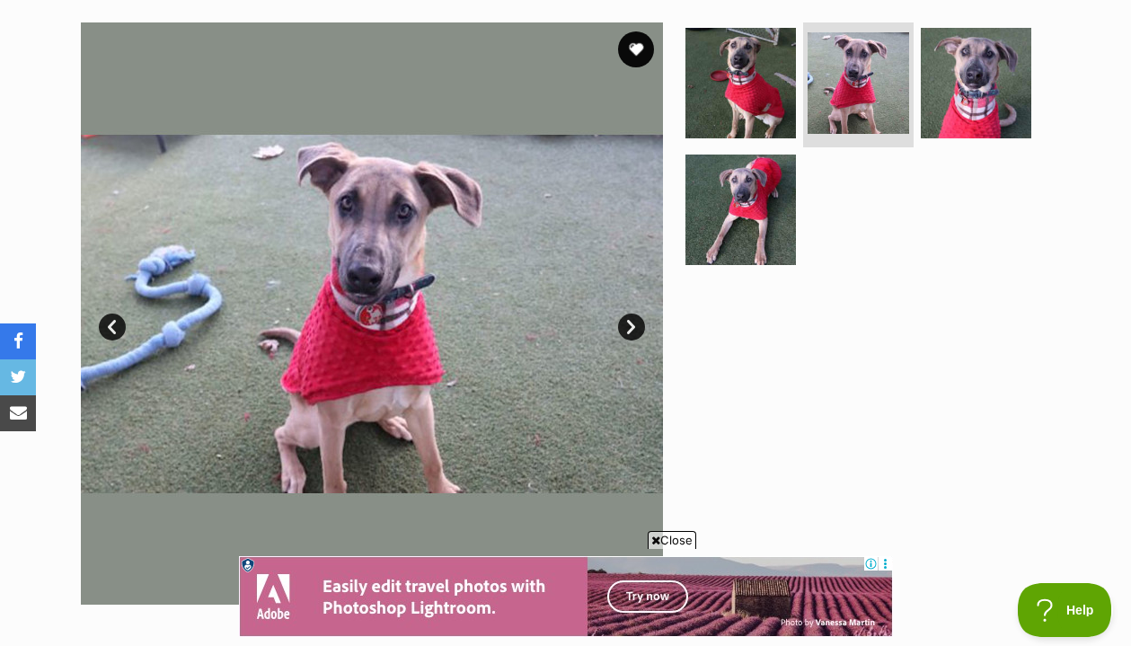
click at [635, 313] on link "Next" at bounding box center [631, 326] width 27 height 27
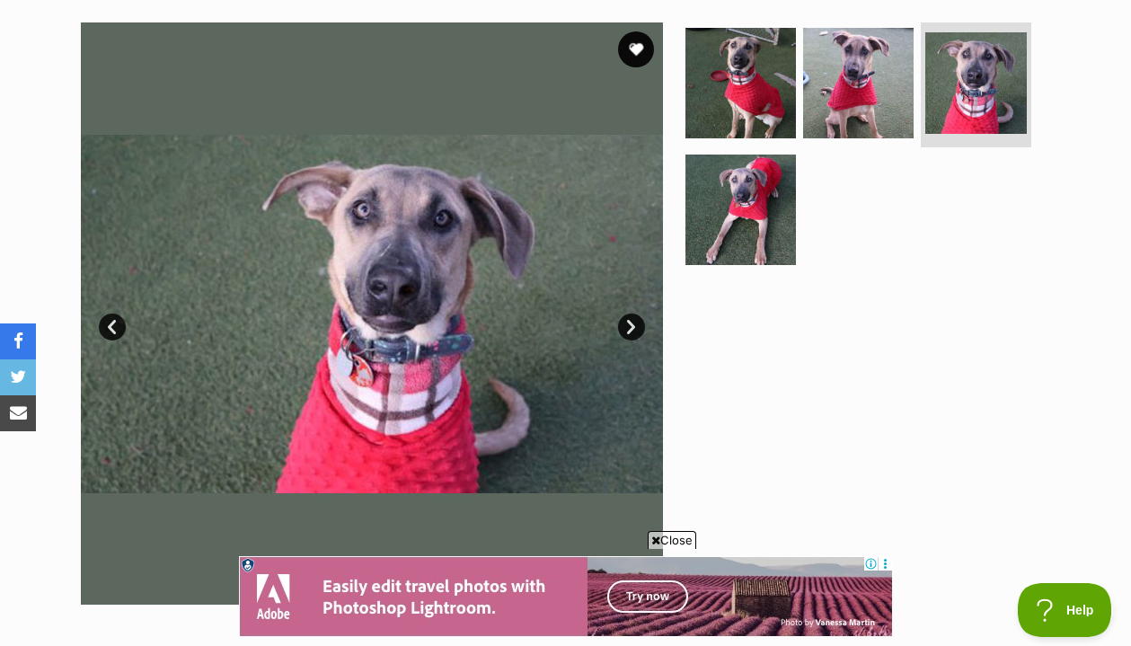
click at [635, 313] on link "Next" at bounding box center [631, 326] width 27 height 27
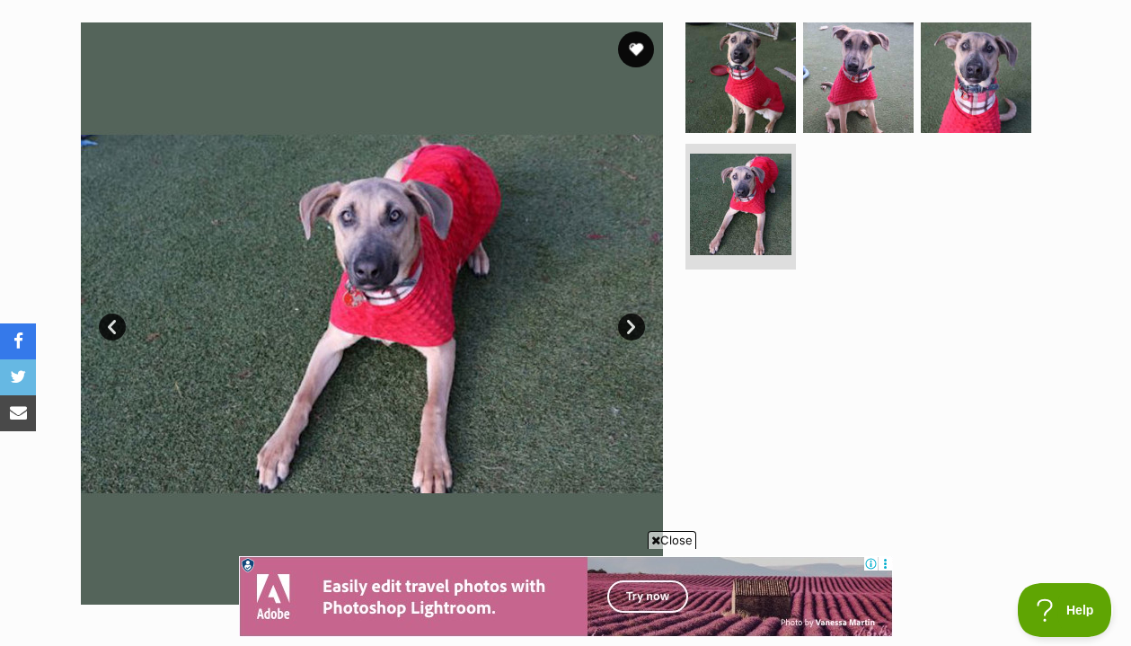
scroll to position [0, 0]
click at [635, 313] on link "Next" at bounding box center [631, 326] width 27 height 27
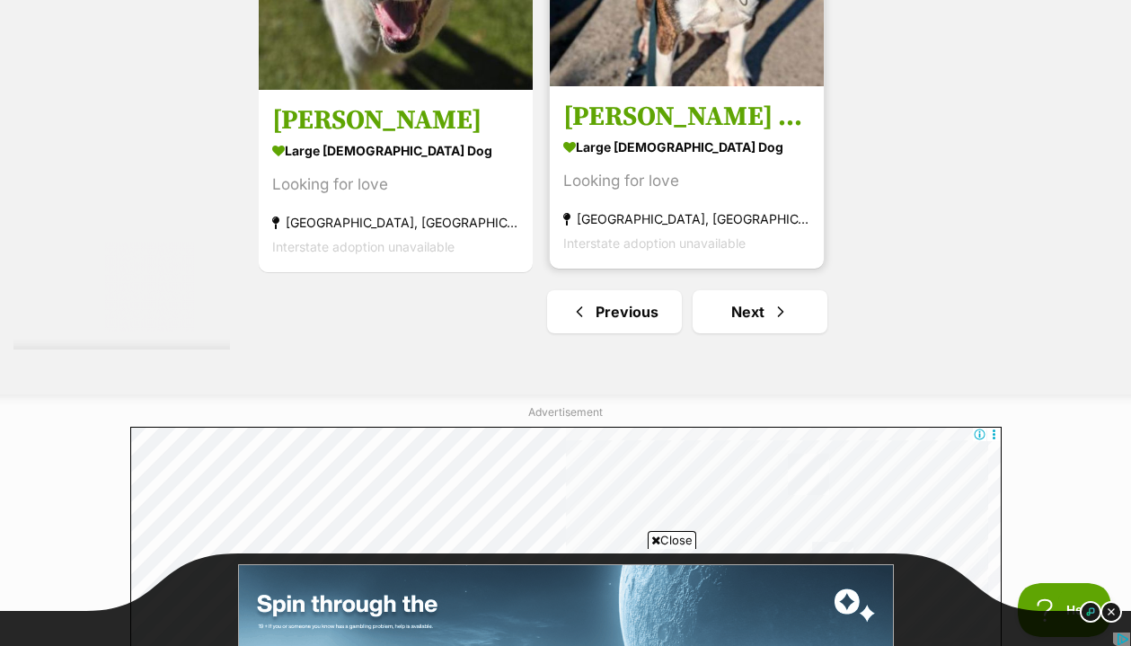
scroll to position [4157, 0]
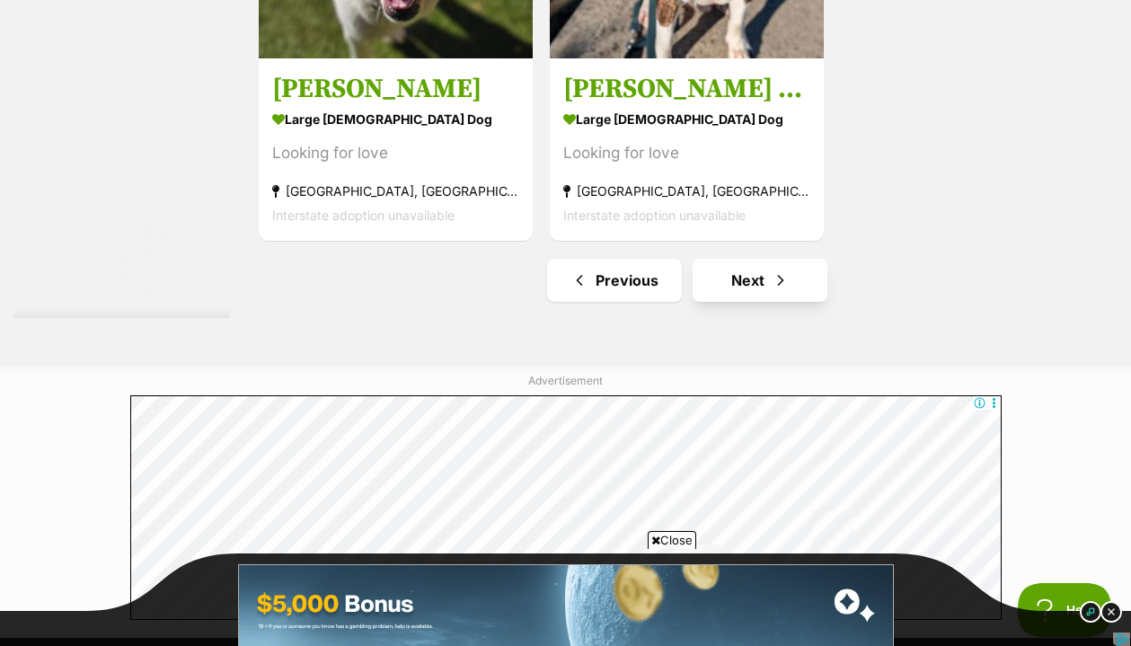
click at [734, 302] on link "Next" at bounding box center [759, 280] width 135 height 43
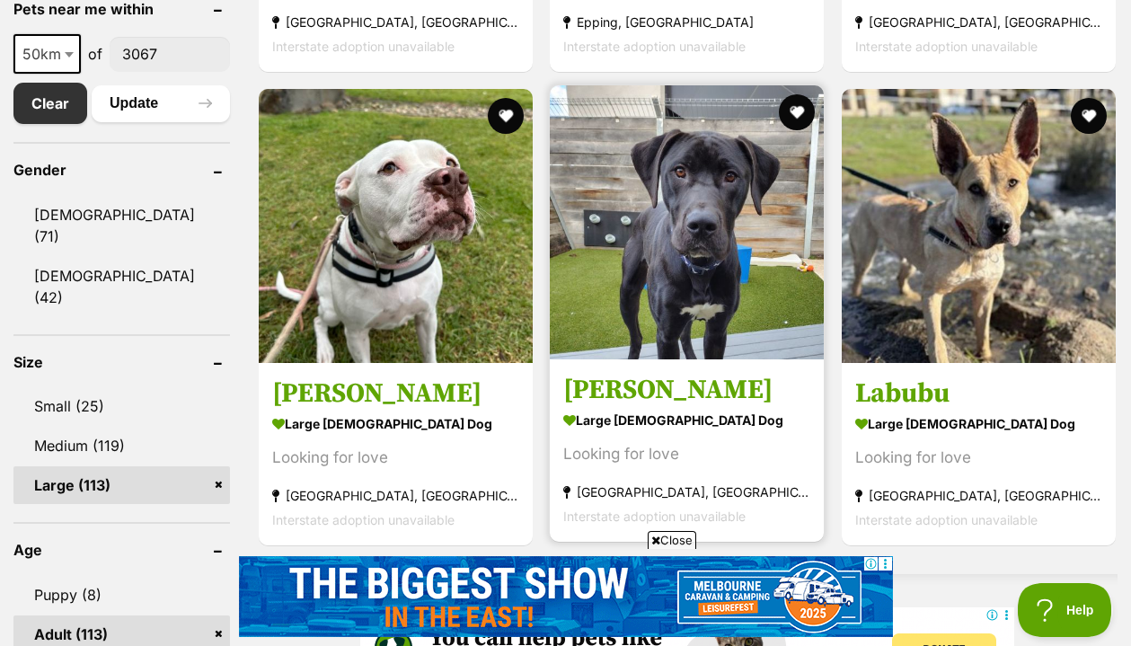
scroll to position [974, 0]
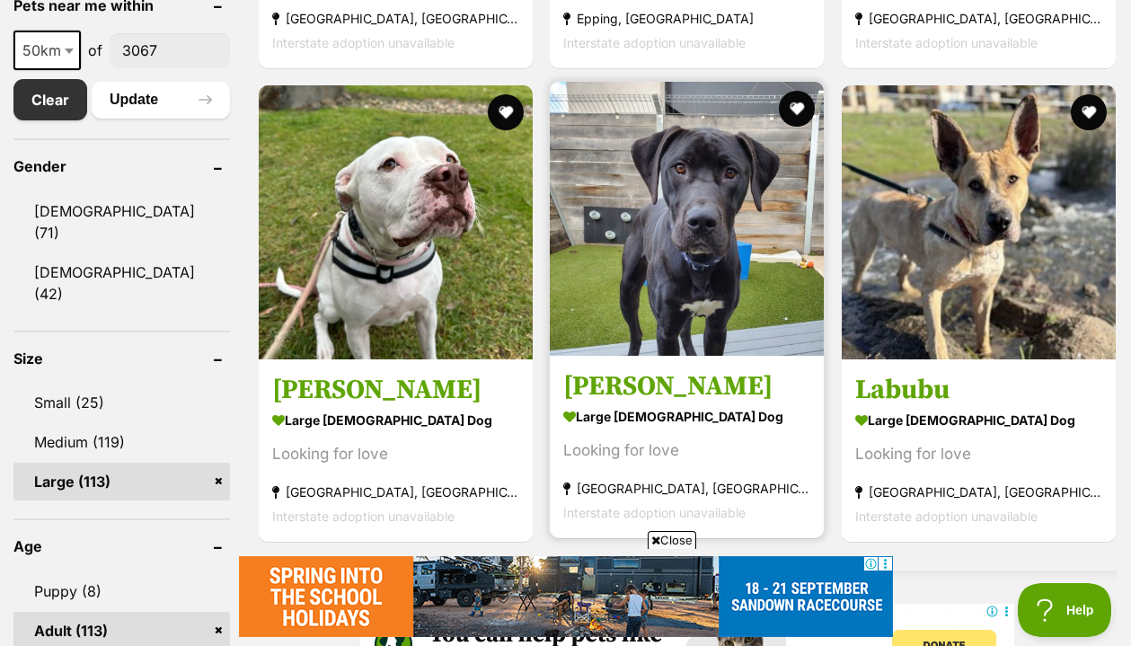
click at [595, 401] on h3 "Elwood" at bounding box center [686, 386] width 247 height 34
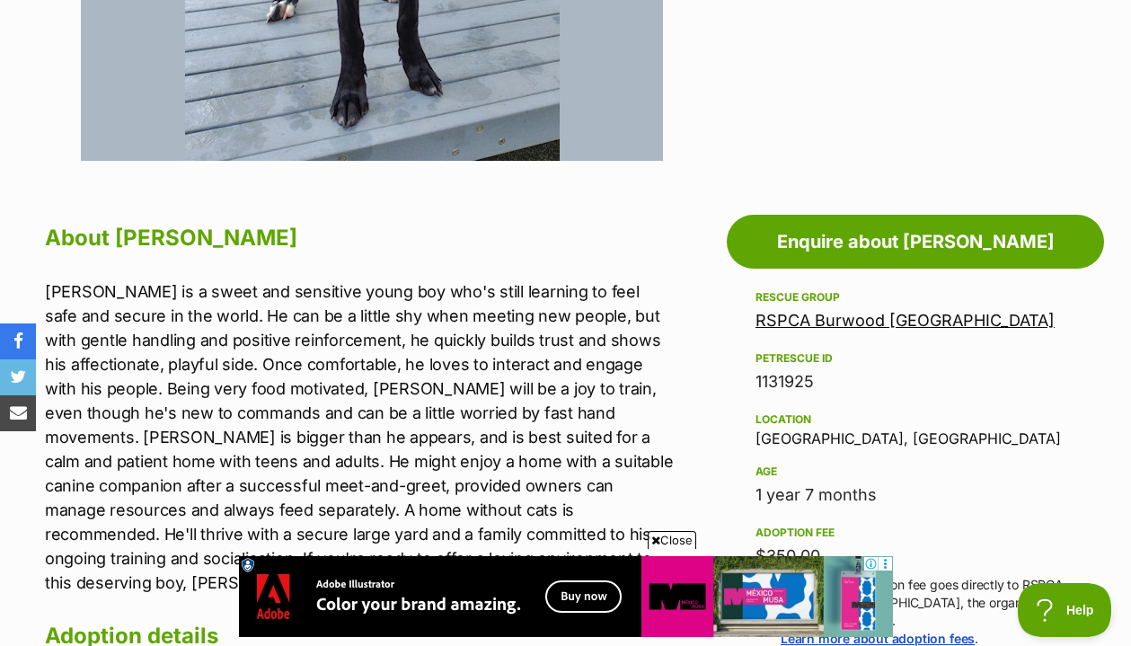
scroll to position [787, 0]
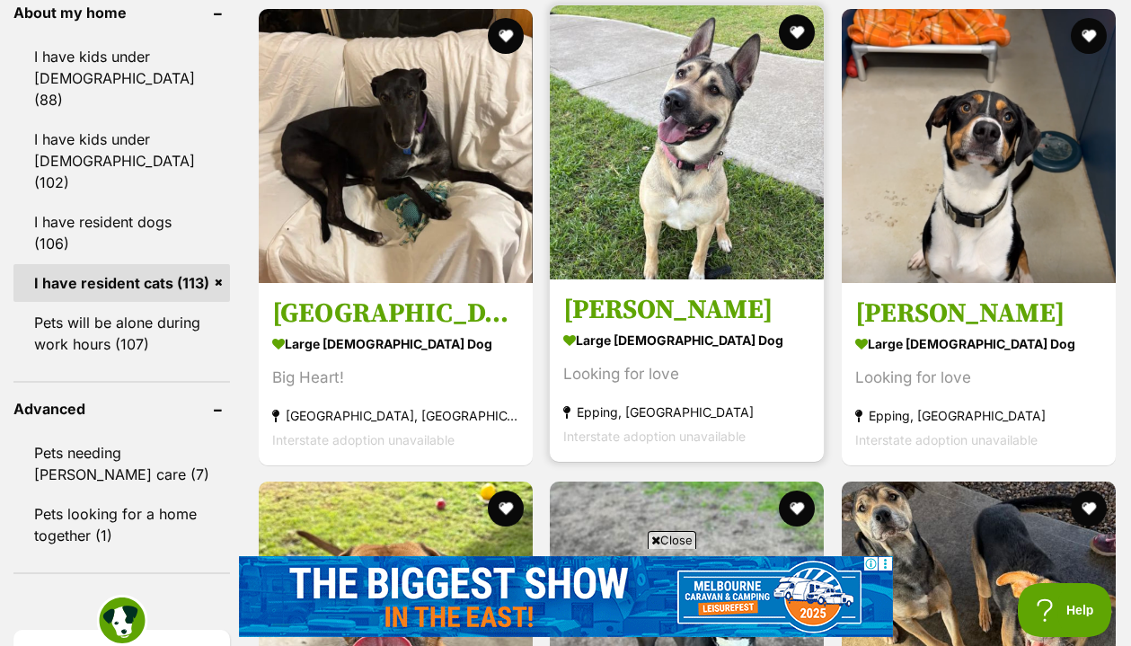
scroll to position [1701, 0]
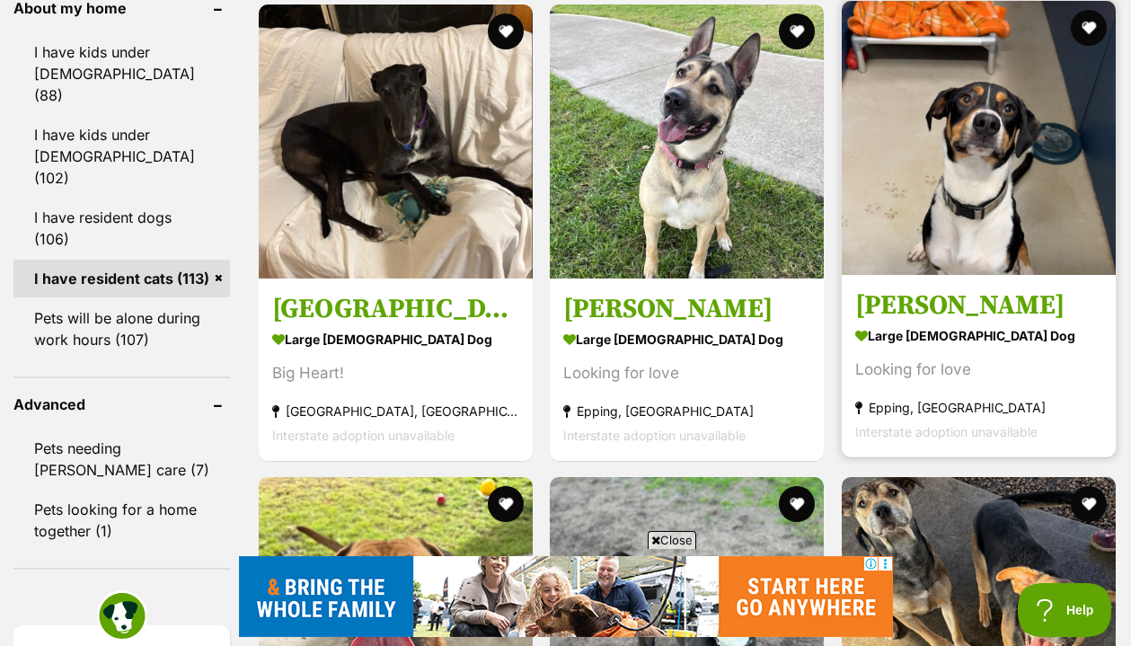
click at [890, 322] on h3 "[PERSON_NAME]" at bounding box center [978, 304] width 247 height 34
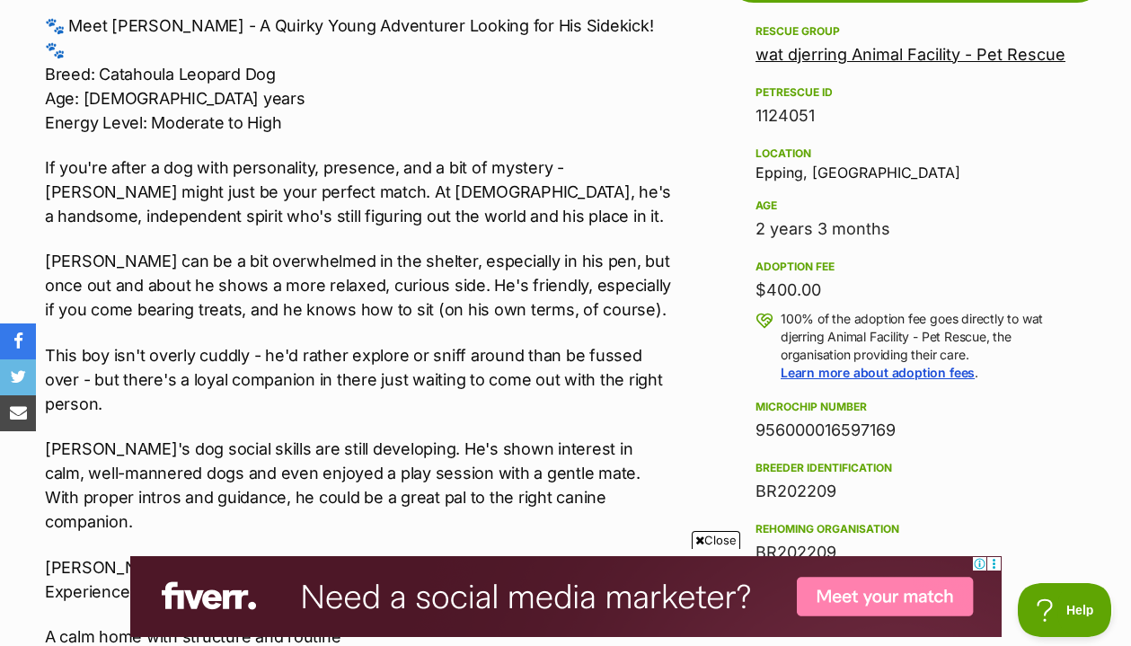
scroll to position [1058, 0]
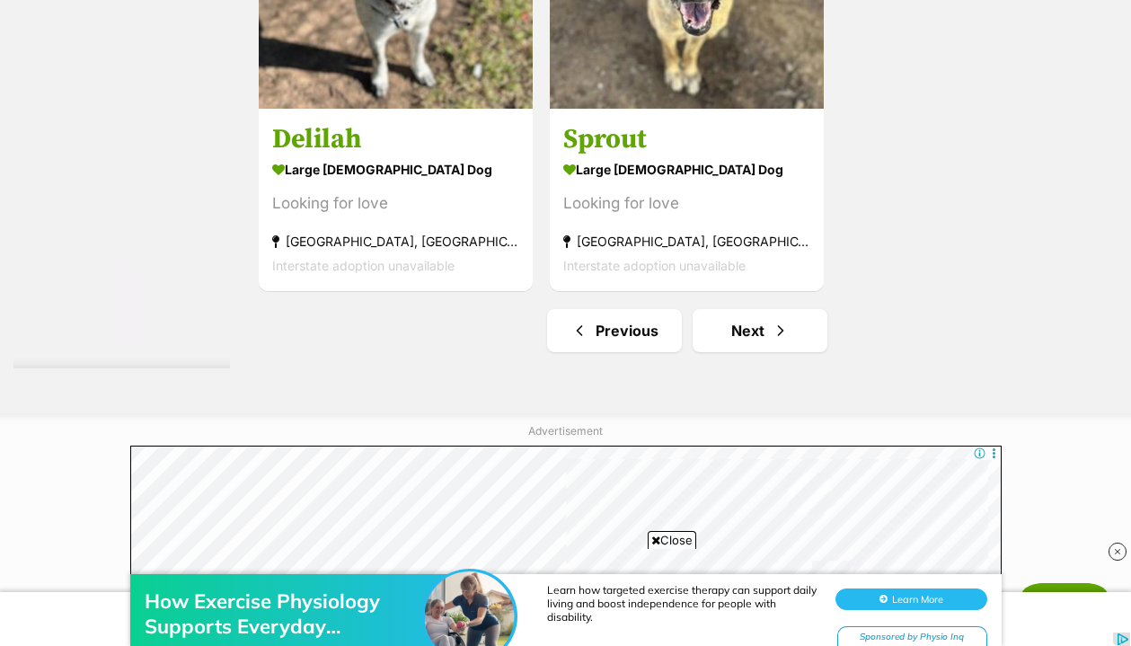
scroll to position [4114, 0]
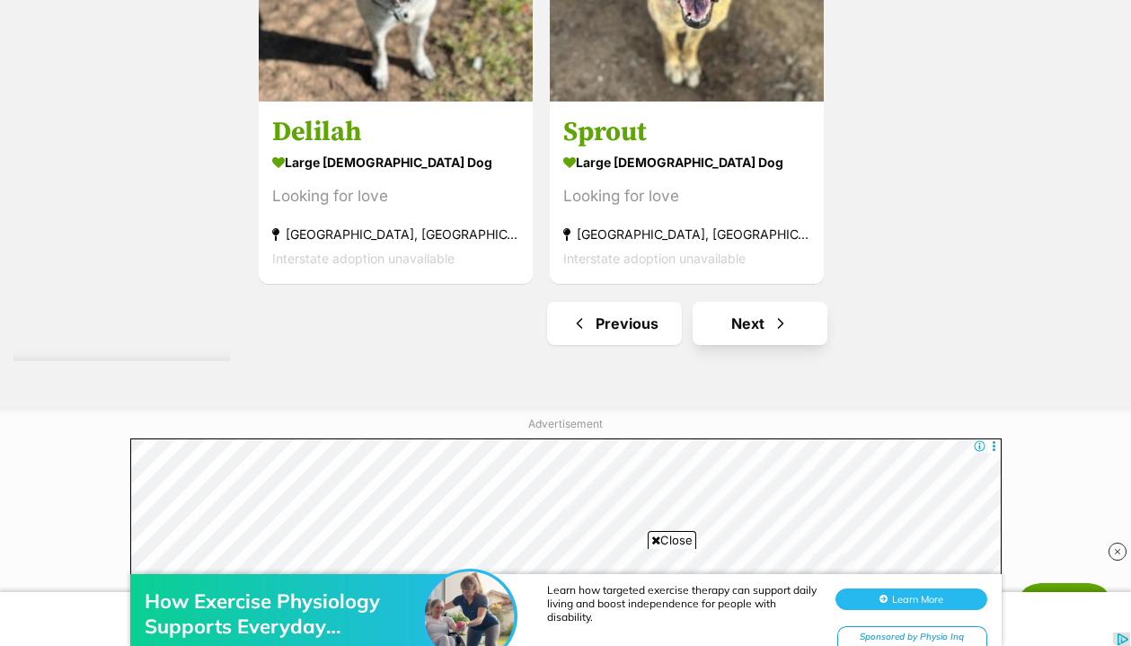
click at [726, 345] on link "Next" at bounding box center [759, 323] width 135 height 43
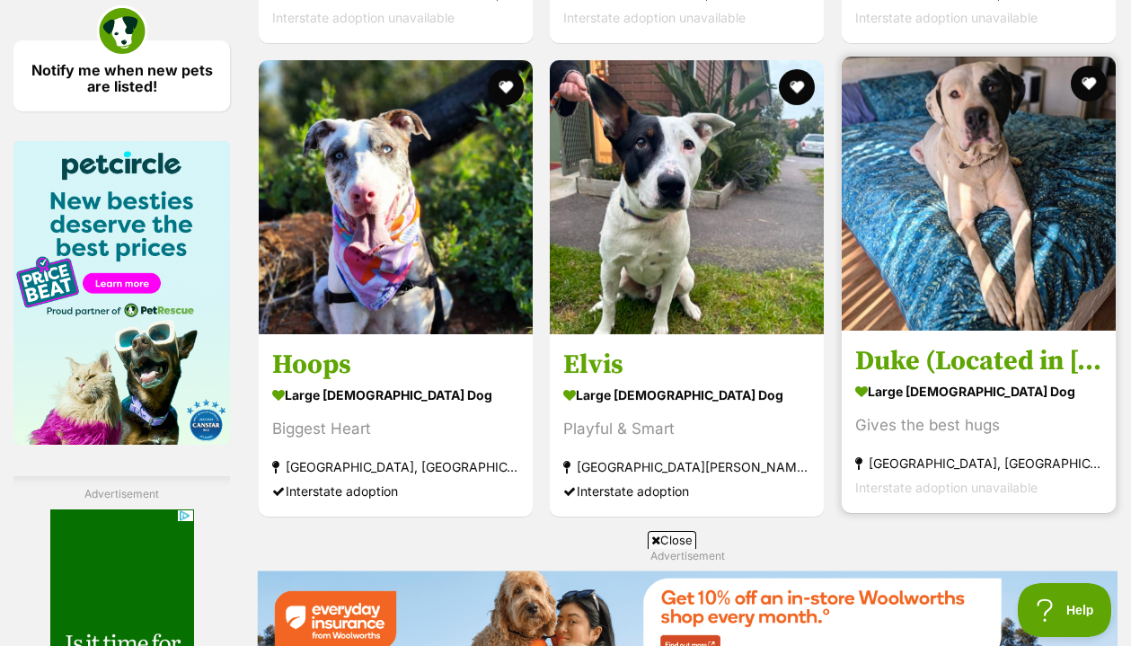
click at [882, 378] on h3 "Duke (Located in [GEOGRAPHIC_DATA])" at bounding box center [978, 361] width 247 height 34
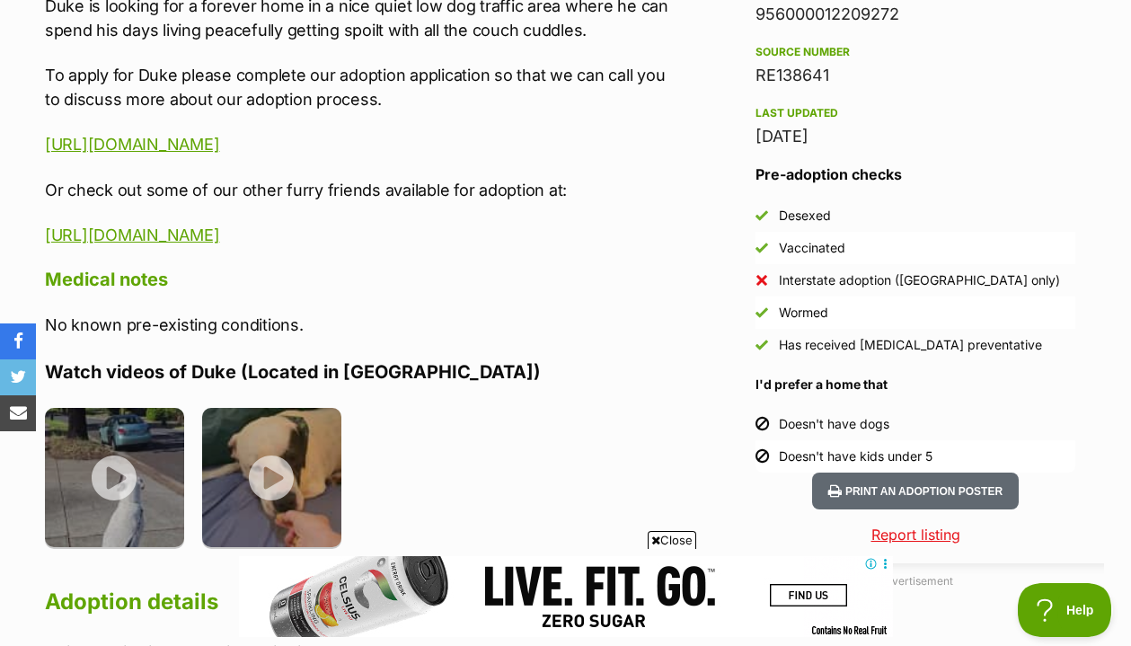
scroll to position [1668, 0]
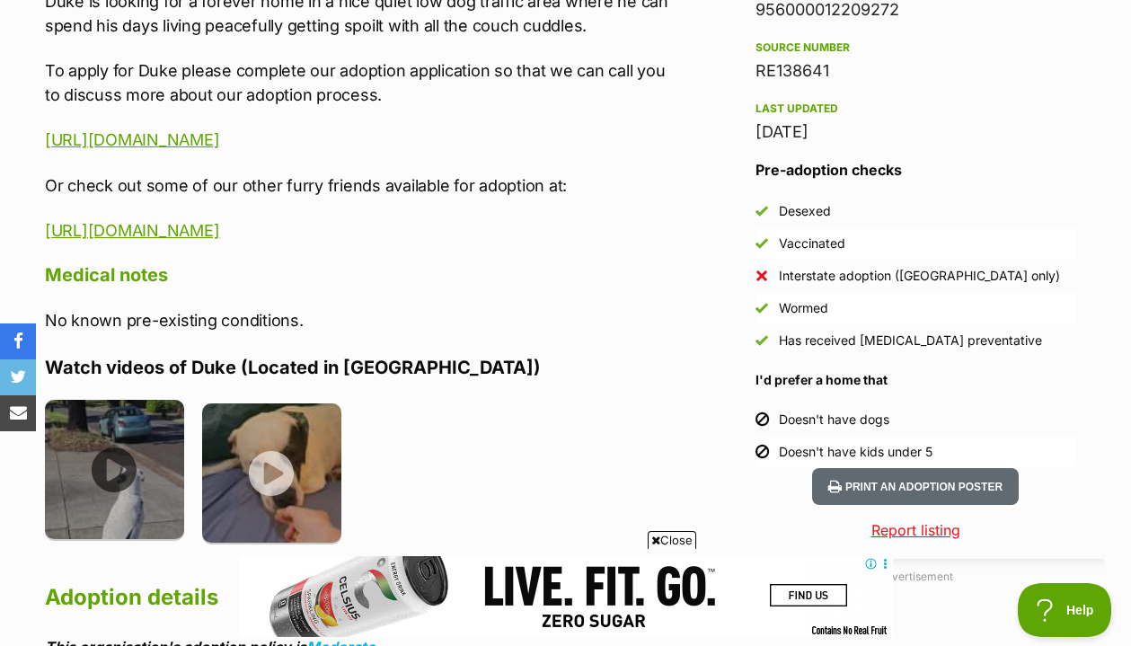
click at [114, 400] on img at bounding box center [114, 469] width 139 height 139
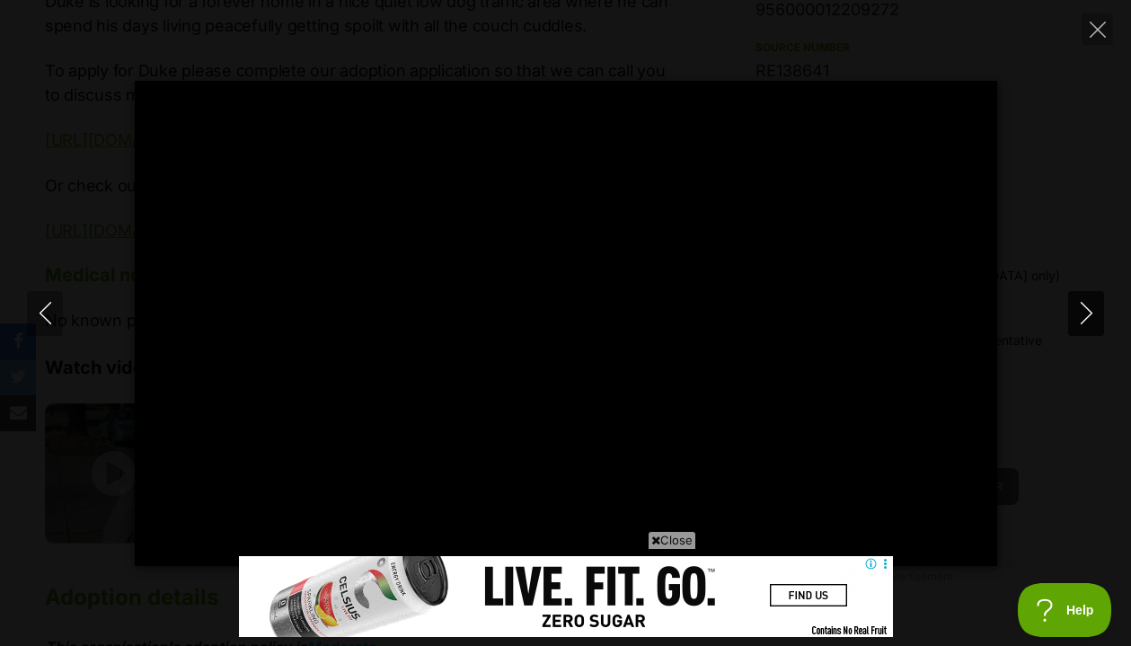
click at [1090, 314] on icon "Next" at bounding box center [1086, 313] width 12 height 22
type input "13.78"
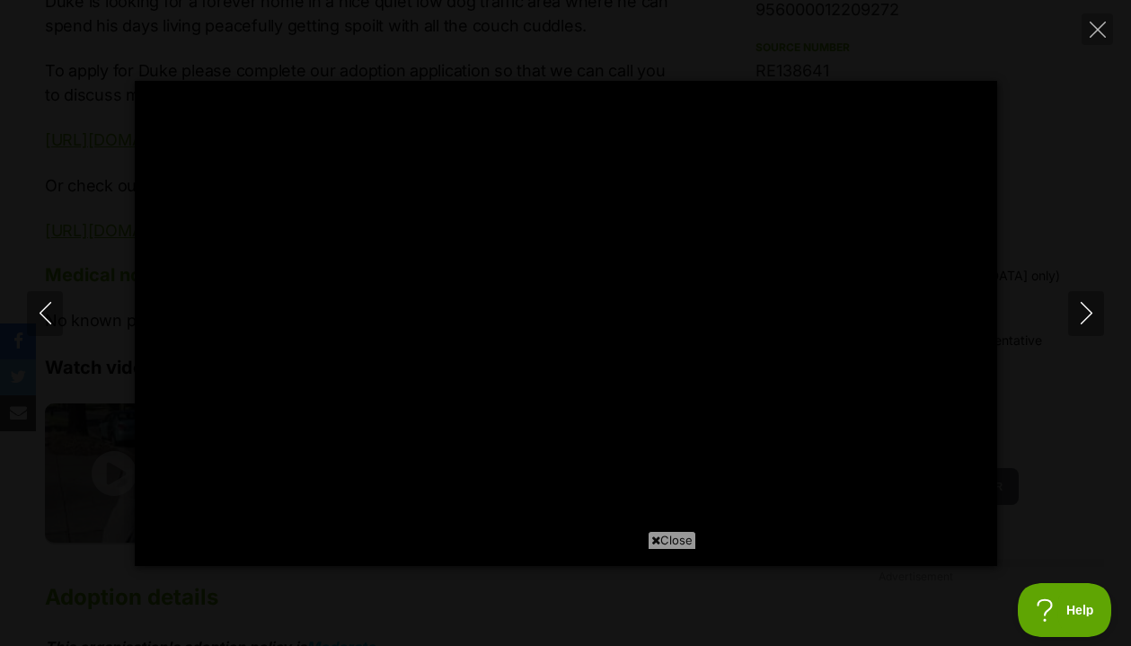
scroll to position [0, 0]
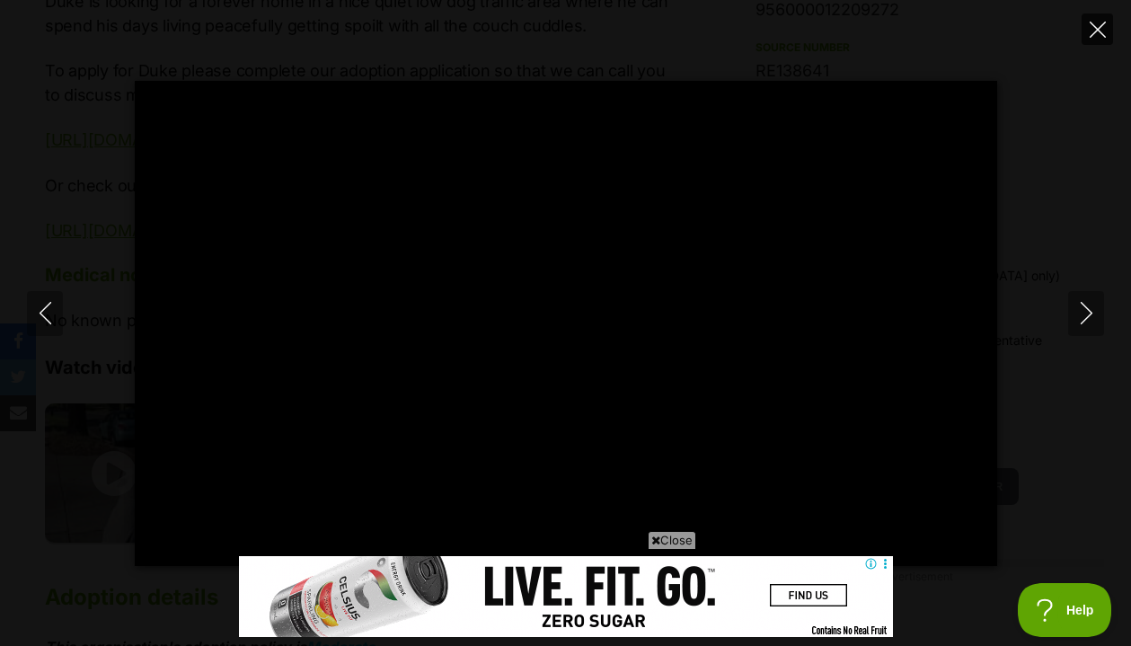
type input "67.61"
click at [1101, 25] on icon "Close" at bounding box center [1097, 30] width 16 height 16
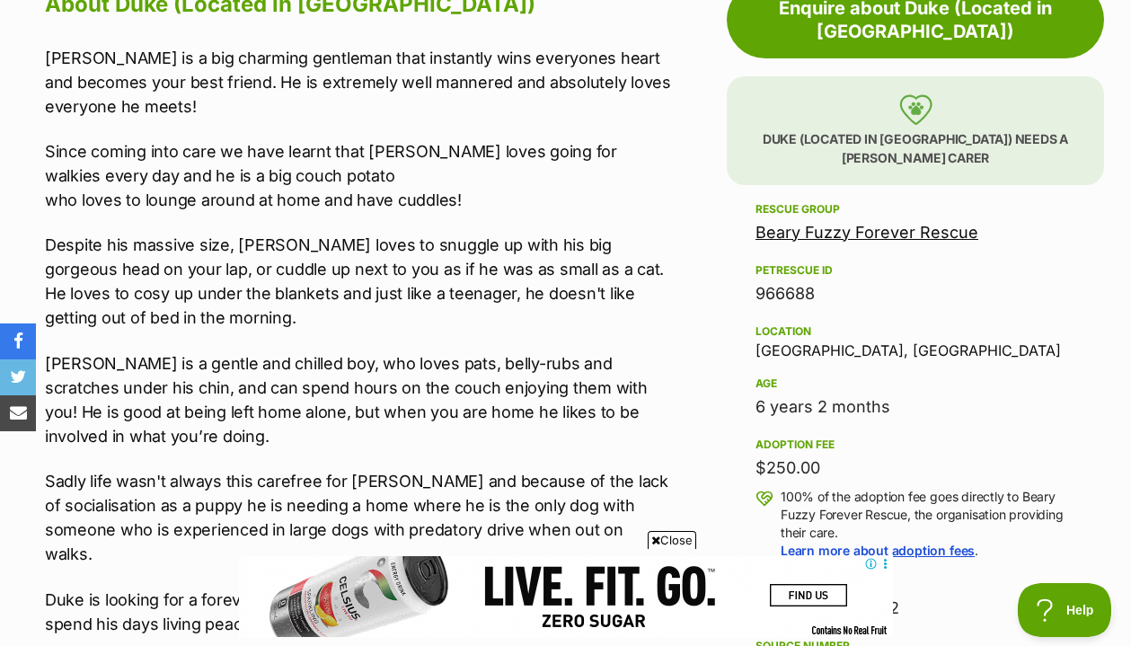
scroll to position [1024, 0]
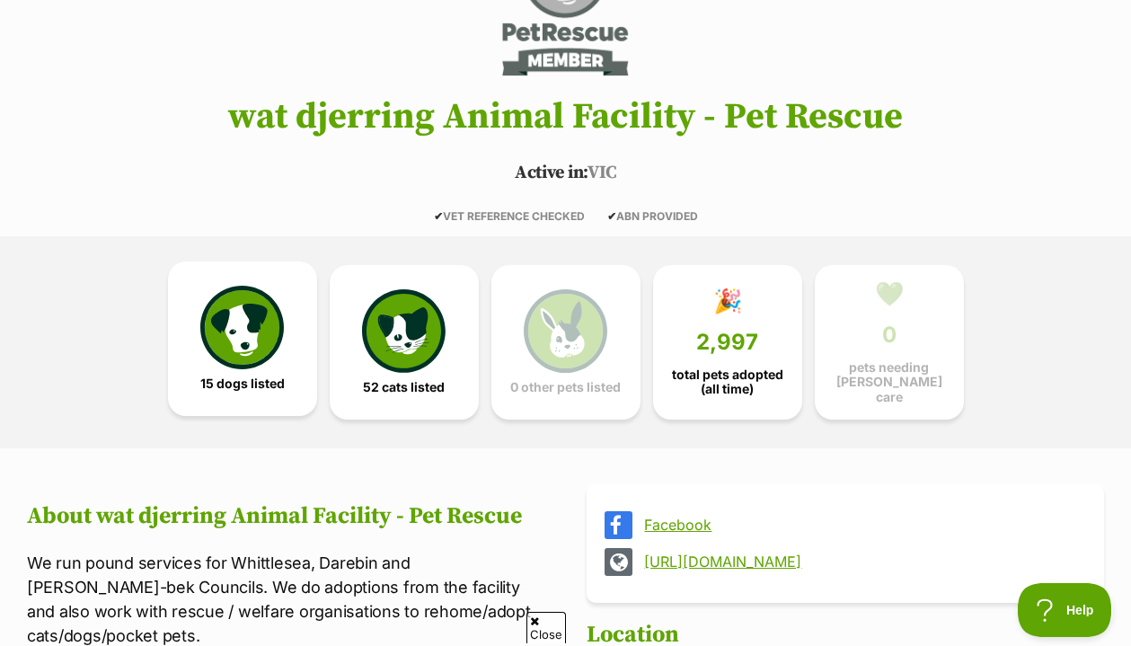
click at [243, 317] on img at bounding box center [241, 327] width 83 height 83
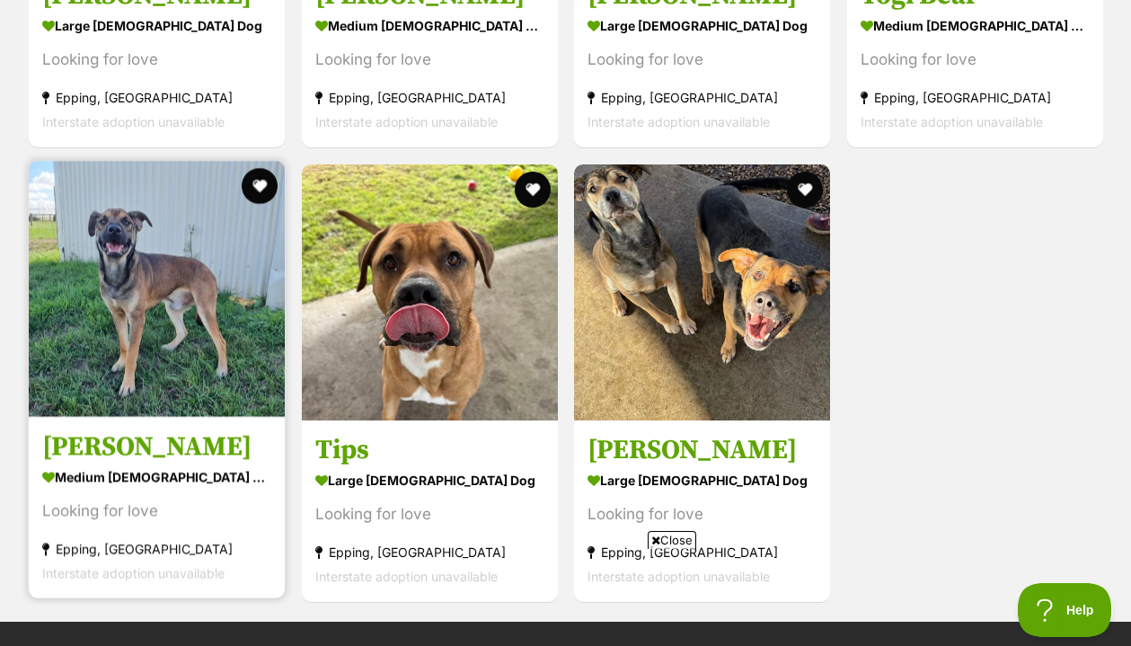
scroll to position [3024, 0]
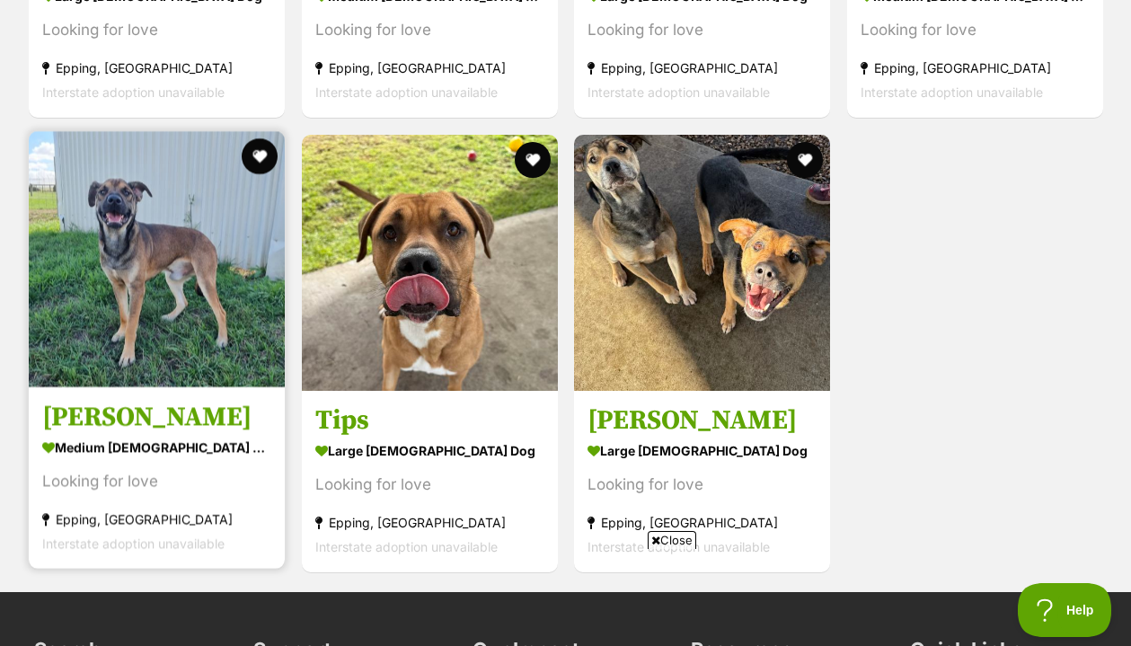
click at [135, 409] on h3 "[PERSON_NAME]" at bounding box center [156, 417] width 229 height 34
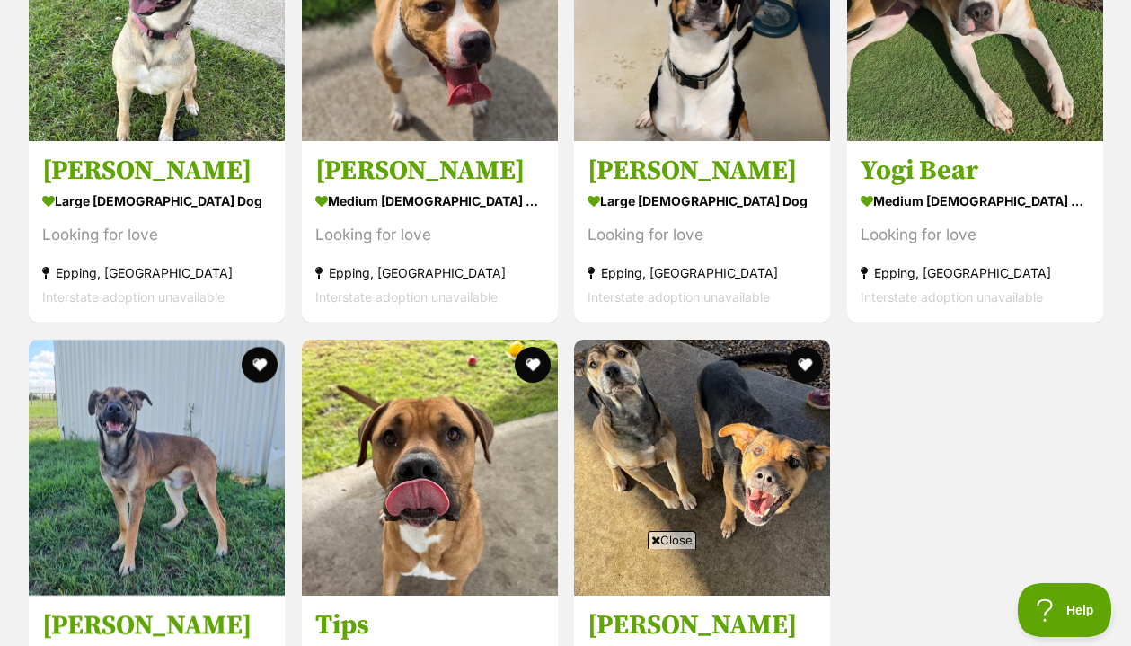
scroll to position [2650, 0]
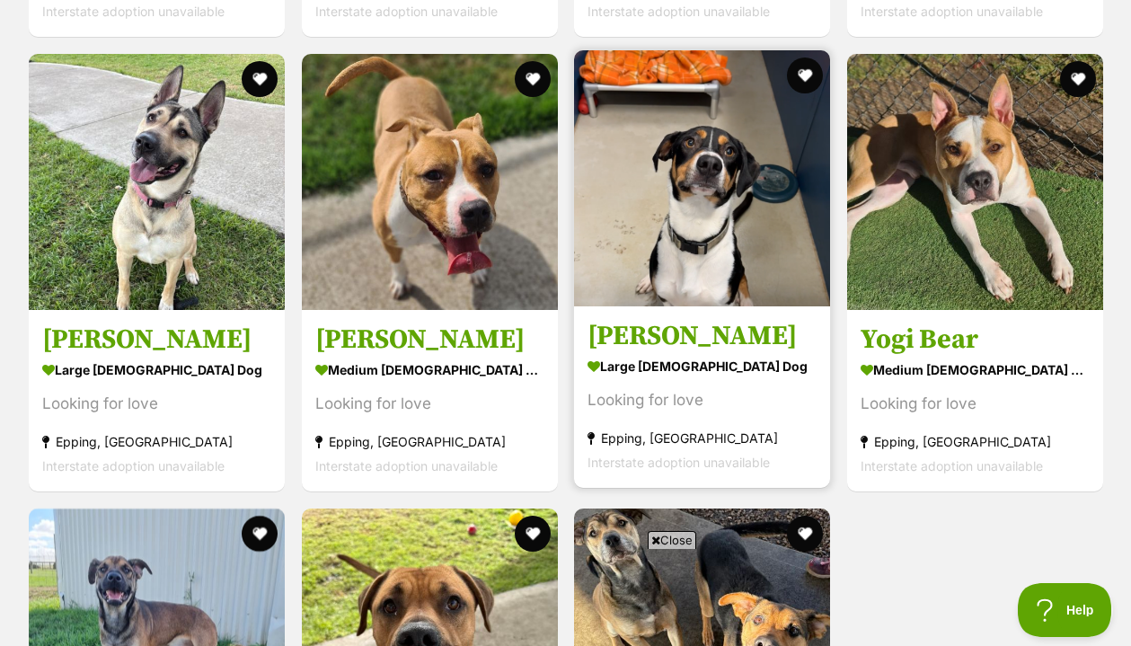
click at [658, 334] on h3 "[PERSON_NAME]" at bounding box center [701, 336] width 229 height 34
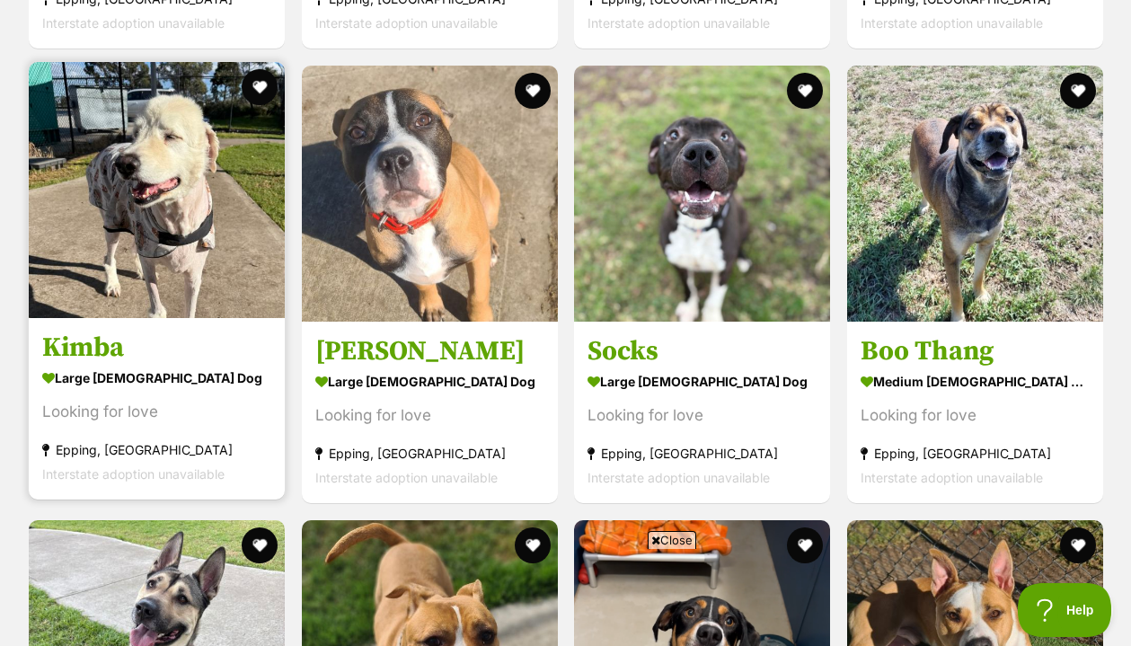
scroll to position [2182, 0]
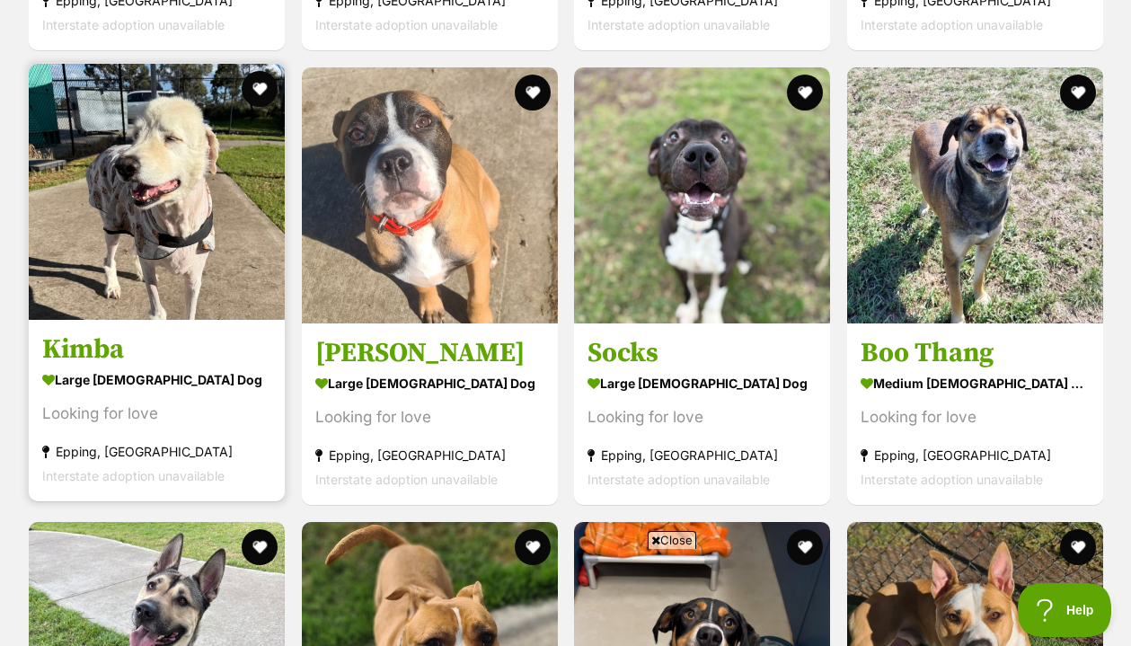
click at [71, 337] on h3 "Kimba" at bounding box center [156, 349] width 229 height 34
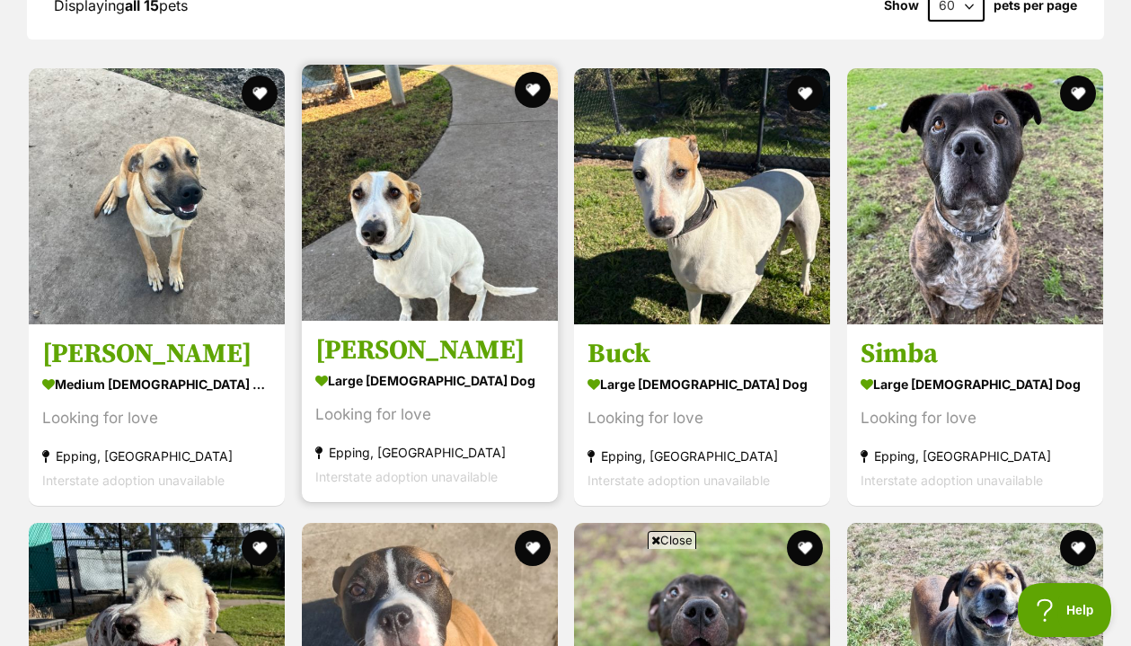
scroll to position [1722, 0]
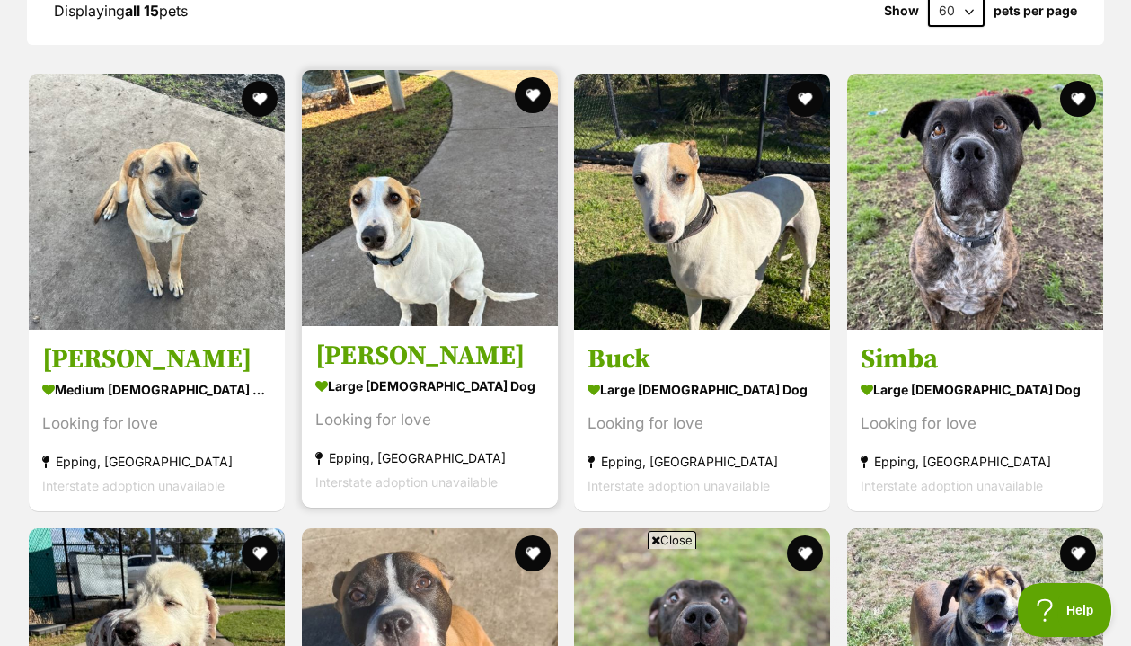
click at [363, 347] on h3 "Bonnie" at bounding box center [429, 356] width 229 height 34
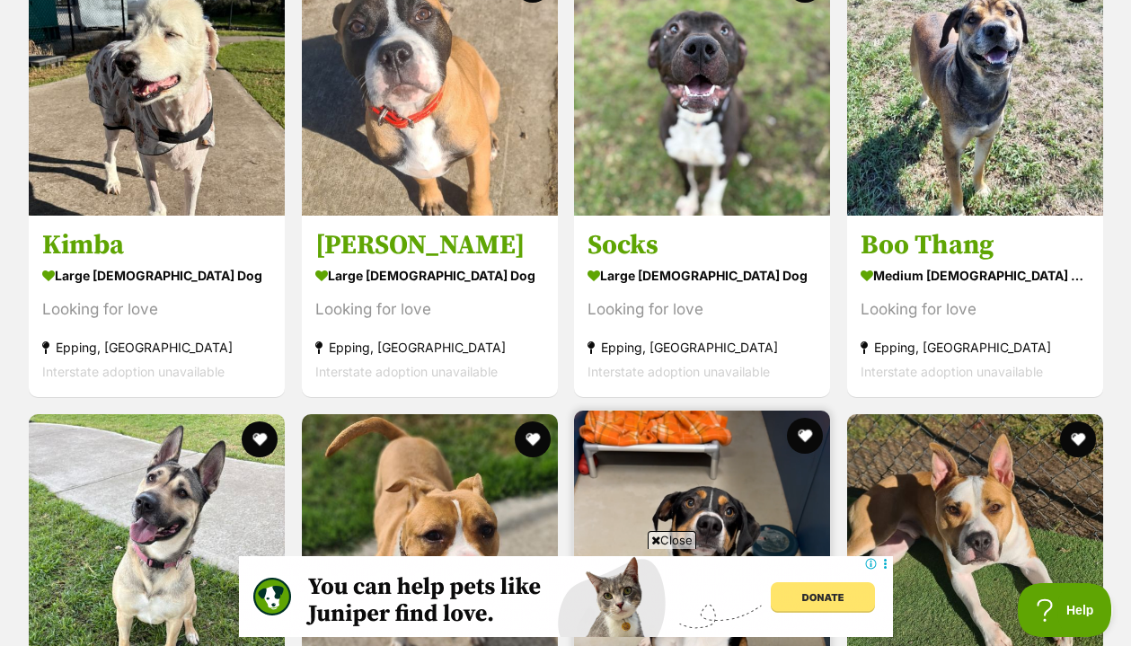
scroll to position [2221, 0]
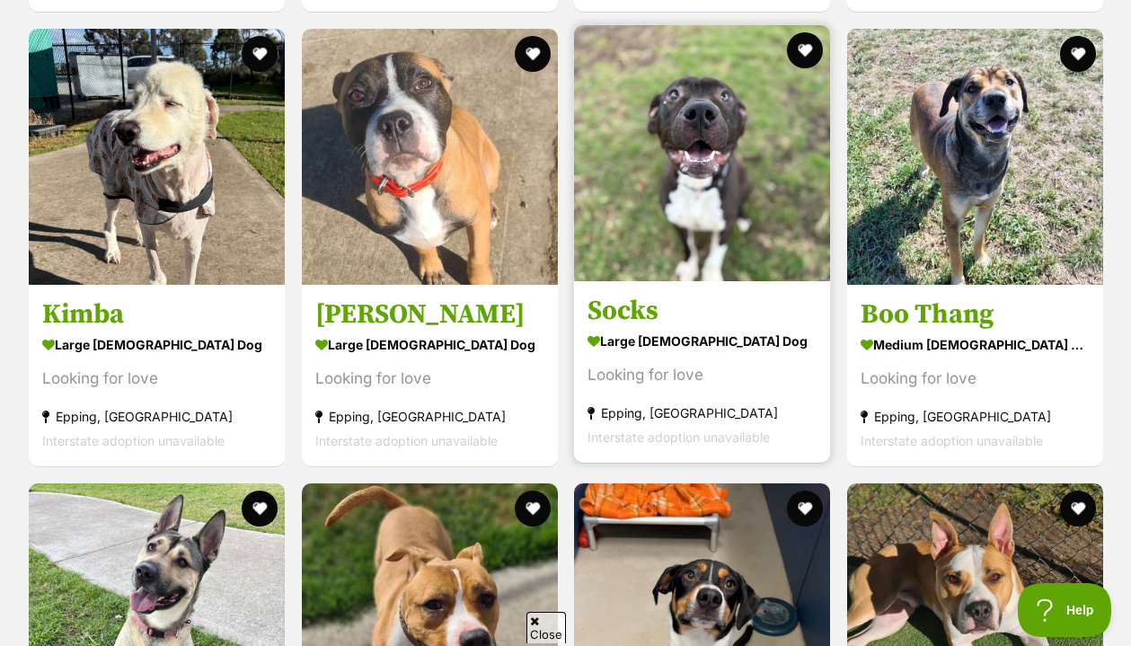
click at [621, 307] on h3 "Socks" at bounding box center [701, 311] width 229 height 34
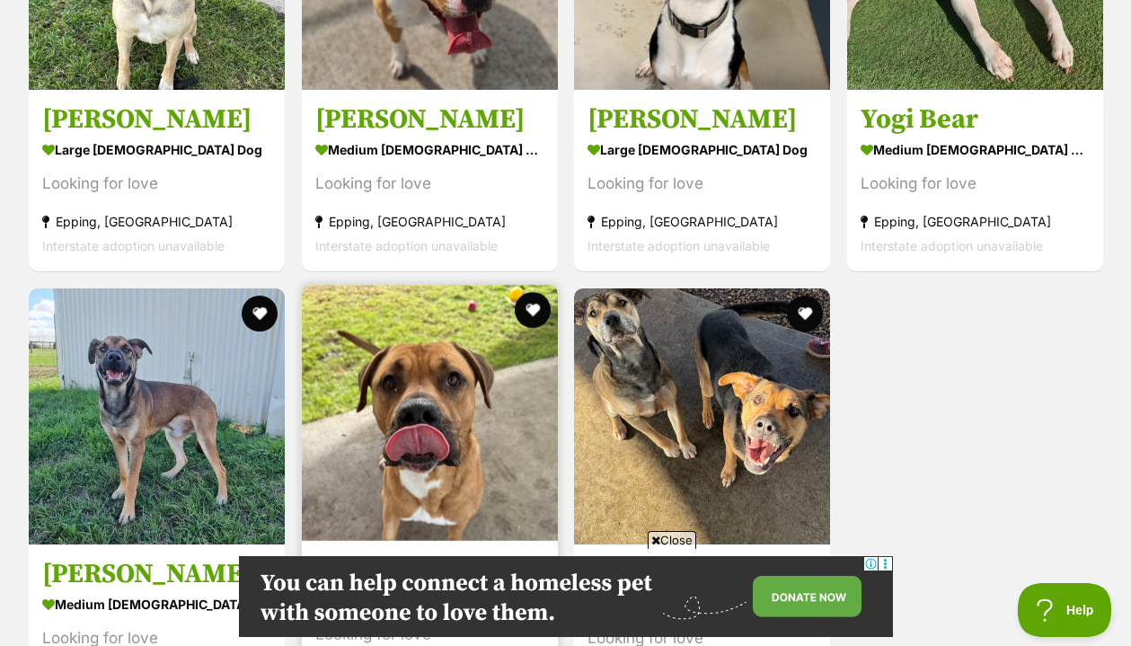
scroll to position [0, 0]
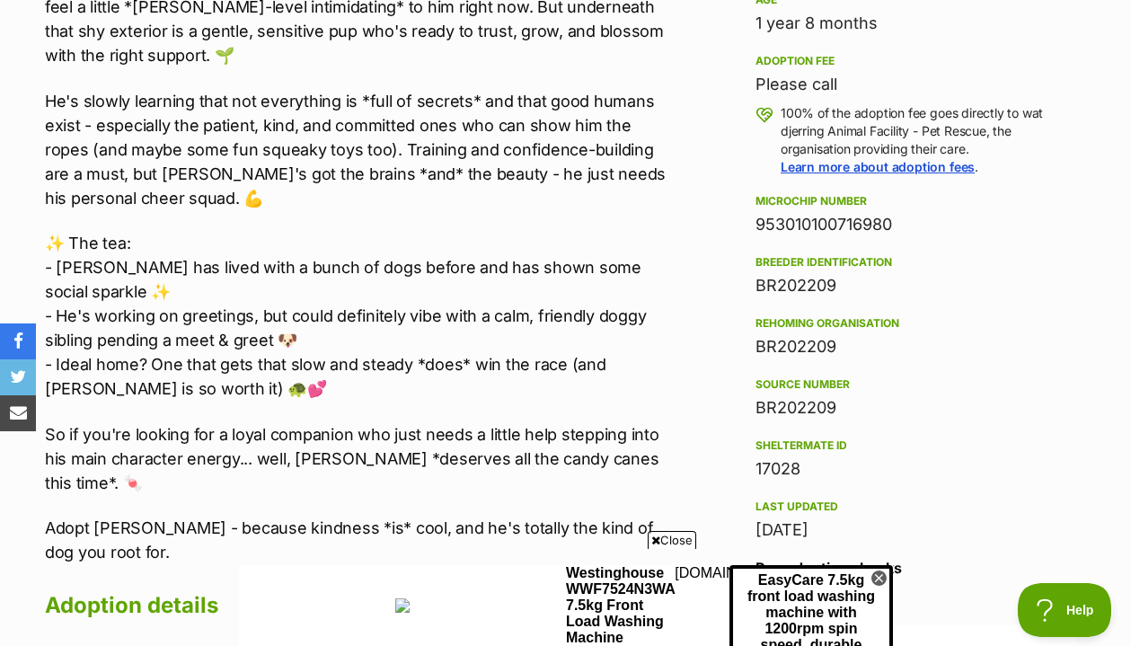
scroll to position [1268, 0]
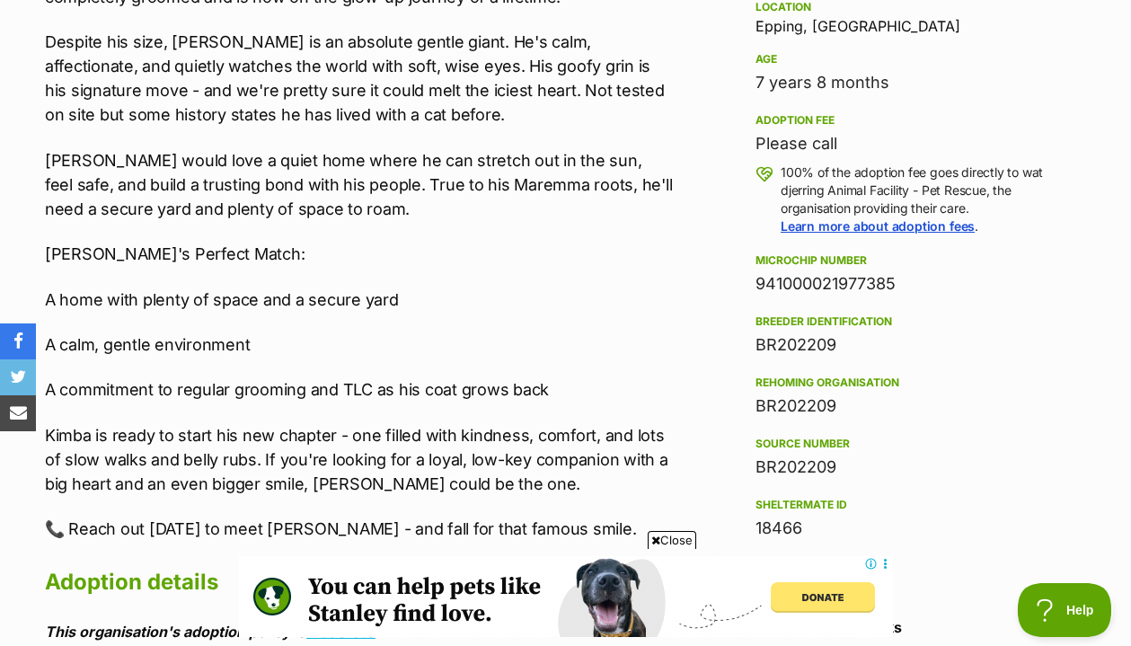
scroll to position [1228, 0]
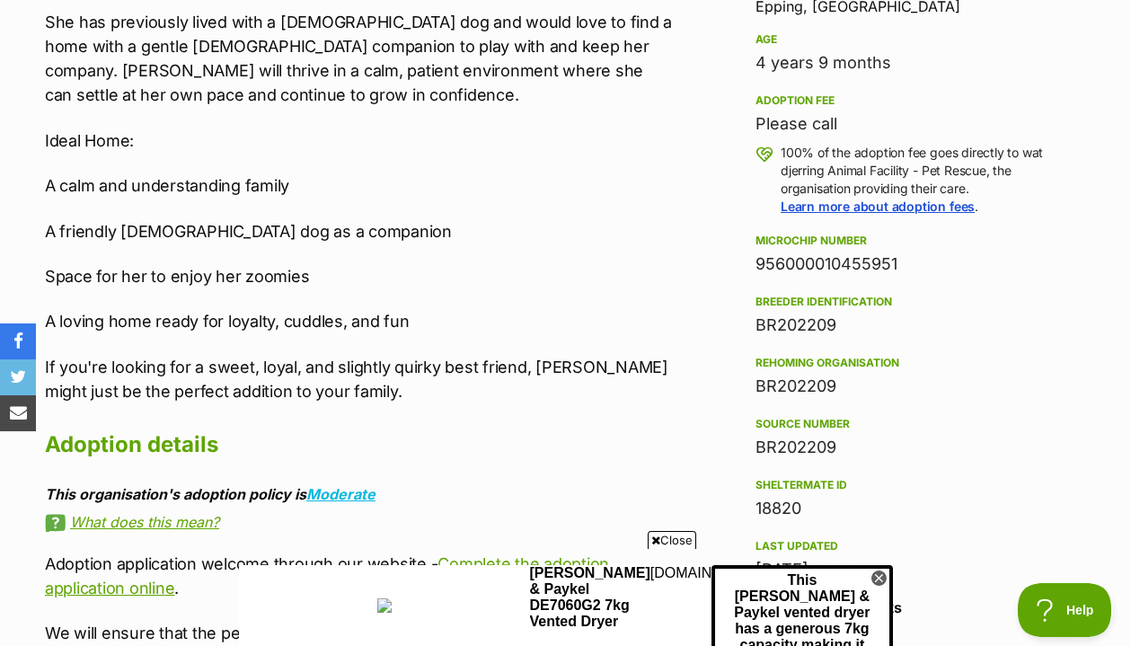
scroll to position [1230, 0]
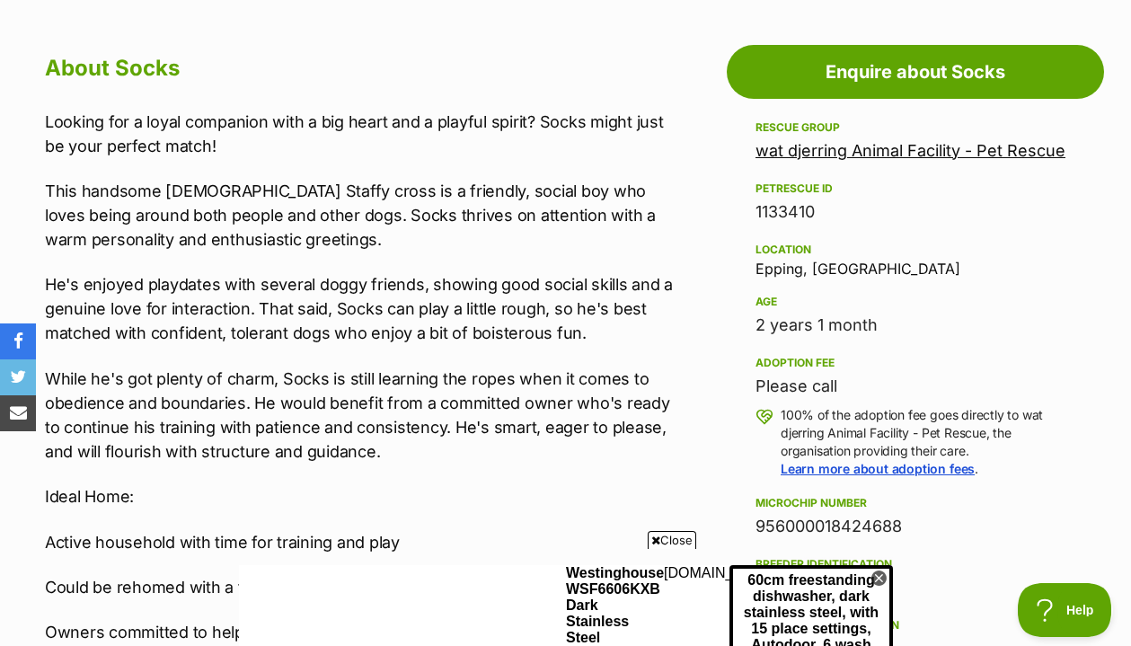
scroll to position [872, 0]
